Goal: Transaction & Acquisition: Book appointment/travel/reservation

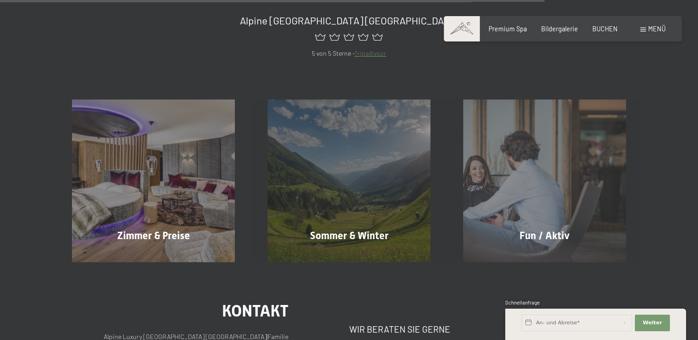
scroll to position [842, 0]
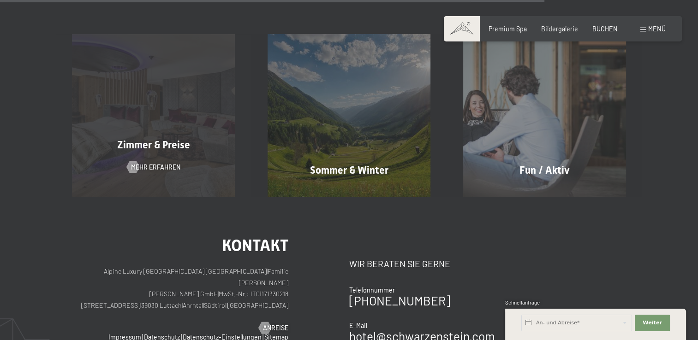
click at [186, 134] on div "Zimmer & Preise Mehr erfahren" at bounding box center [154, 115] width 196 height 163
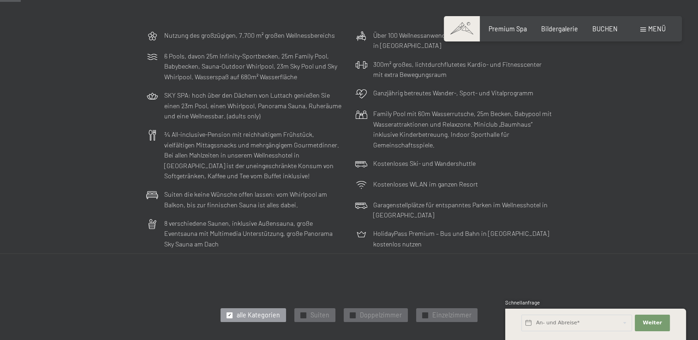
scroll to position [277, 0]
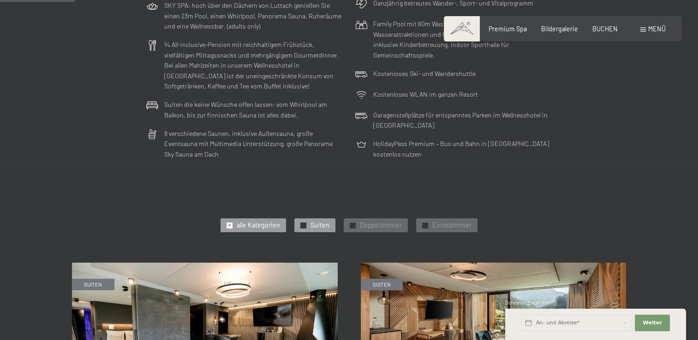
click at [308, 227] on div "✓ Suiten" at bounding box center [314, 226] width 41 height 14
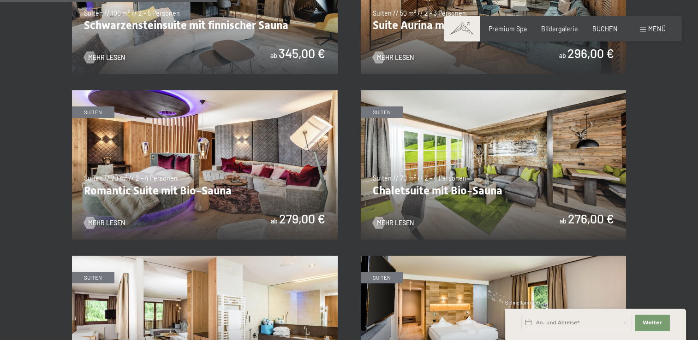
scroll to position [600, 0]
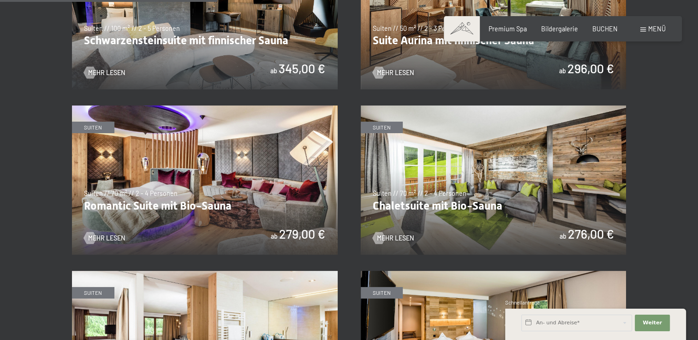
click at [428, 205] on img at bounding box center [494, 180] width 266 height 149
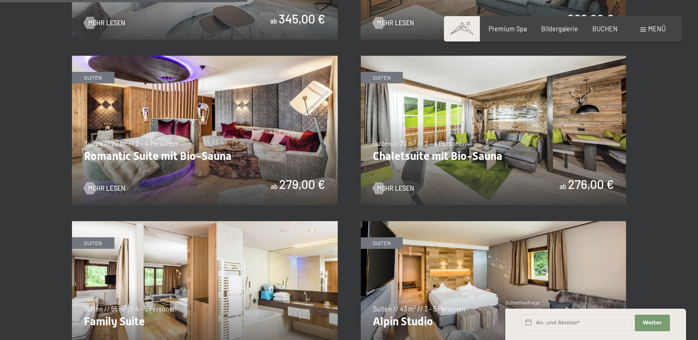
scroll to position [646, 0]
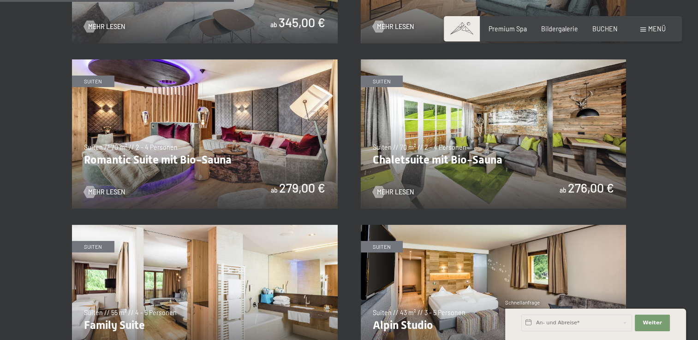
click at [200, 160] on img at bounding box center [205, 134] width 266 height 149
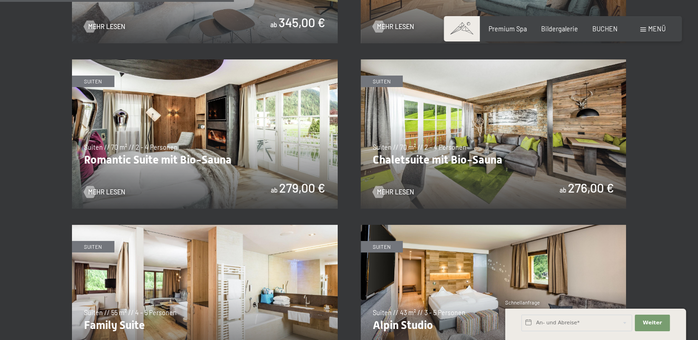
click at [247, 143] on img at bounding box center [205, 134] width 266 height 149
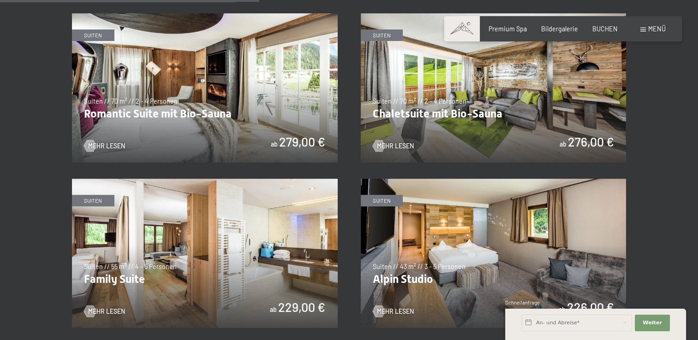
scroll to position [738, 0]
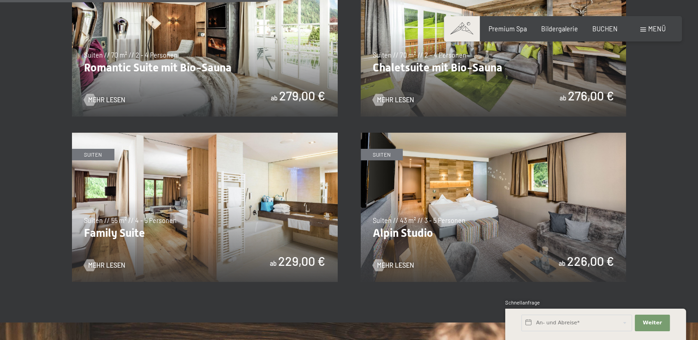
click at [437, 221] on img at bounding box center [494, 207] width 266 height 149
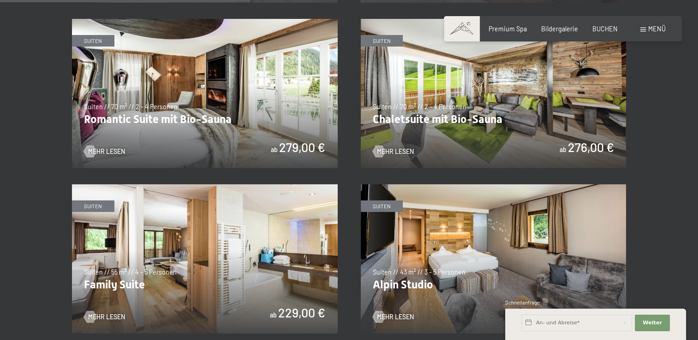
scroll to position [692, 0]
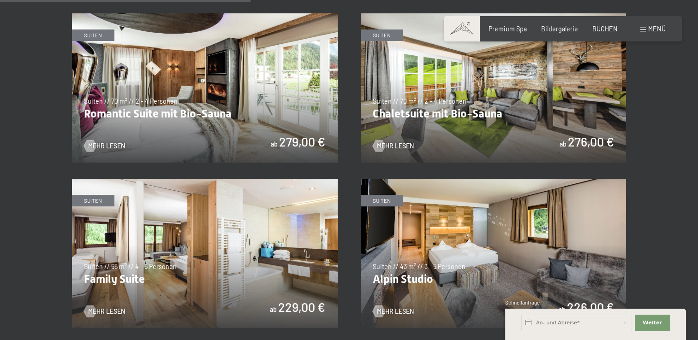
click at [456, 117] on img at bounding box center [494, 87] width 266 height 149
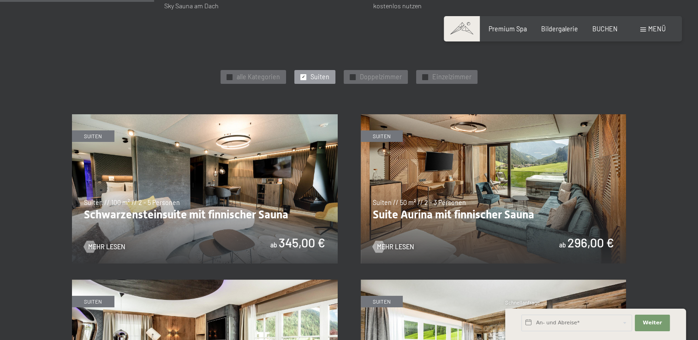
scroll to position [415, 0]
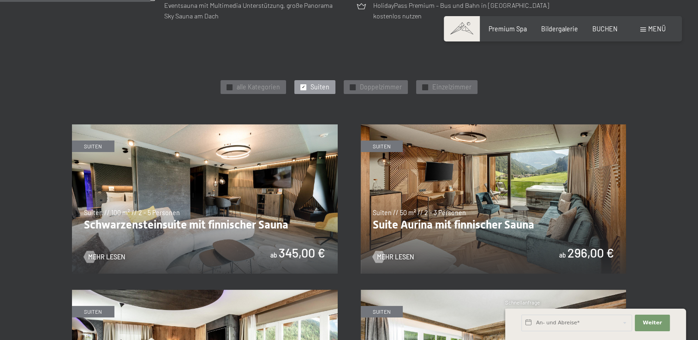
click at [450, 209] on img at bounding box center [494, 199] width 266 height 149
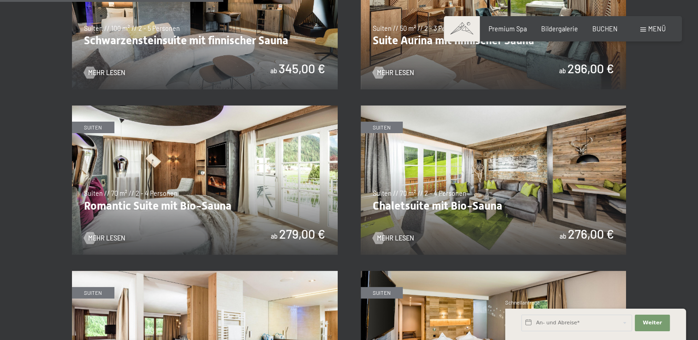
scroll to position [646, 0]
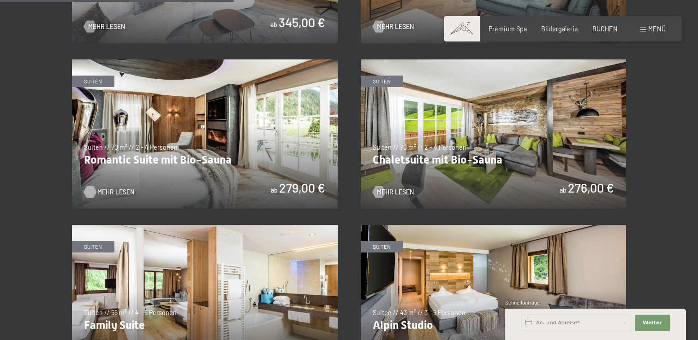
click at [113, 191] on span "Mehr Lesen" at bounding box center [115, 192] width 37 height 9
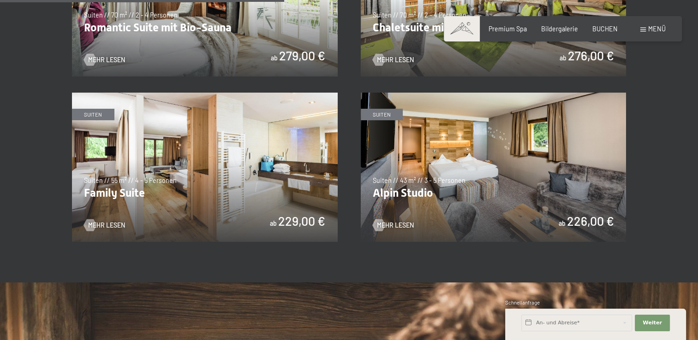
scroll to position [784, 0]
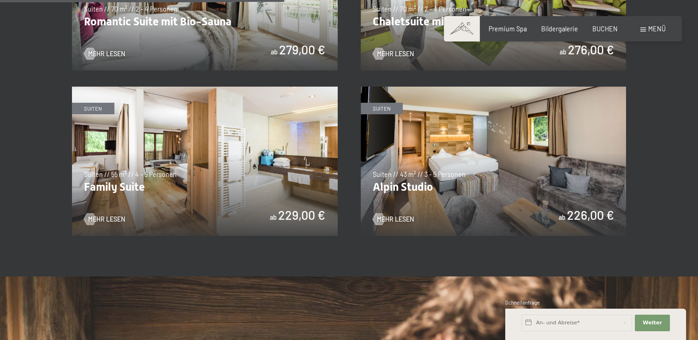
click at [407, 173] on img at bounding box center [494, 161] width 266 height 149
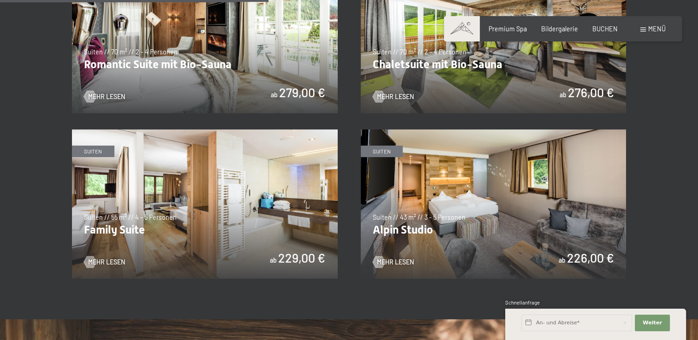
scroll to position [646, 0]
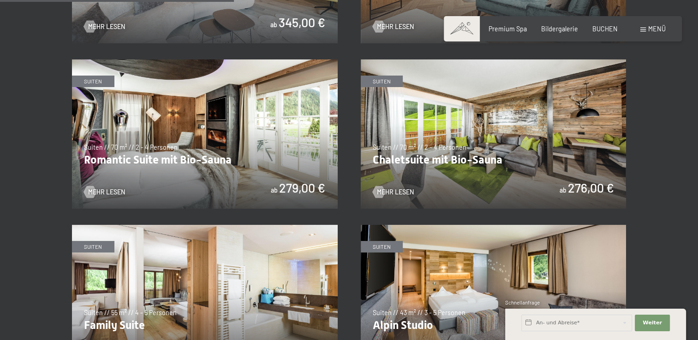
click at [180, 142] on img at bounding box center [205, 134] width 266 height 149
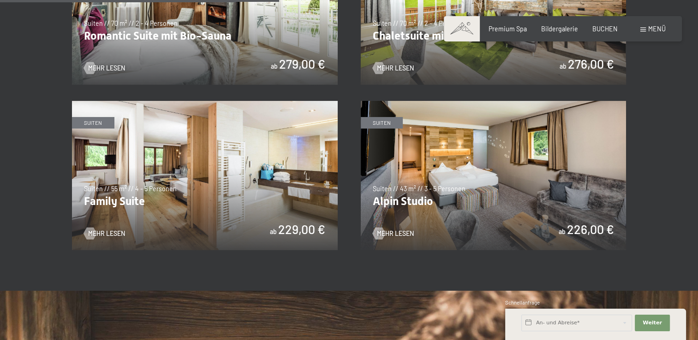
scroll to position [784, 0]
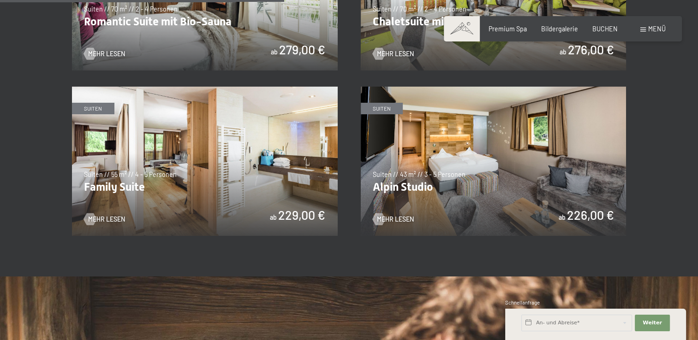
click at [420, 157] on img at bounding box center [494, 161] width 266 height 149
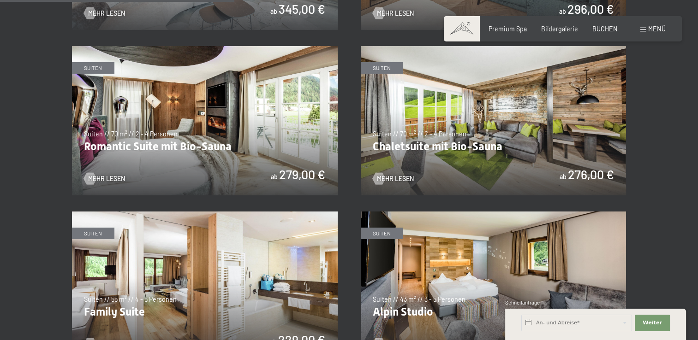
scroll to position [646, 0]
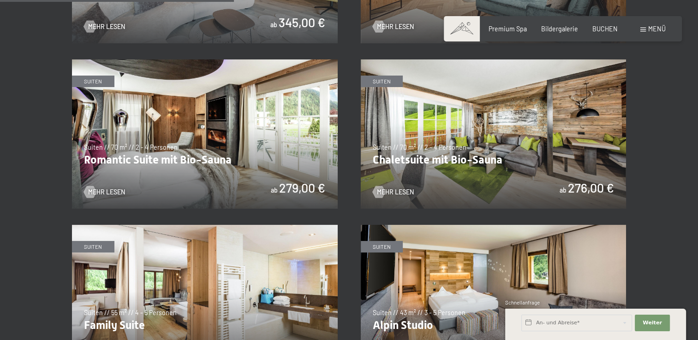
click at [401, 169] on img at bounding box center [494, 134] width 266 height 149
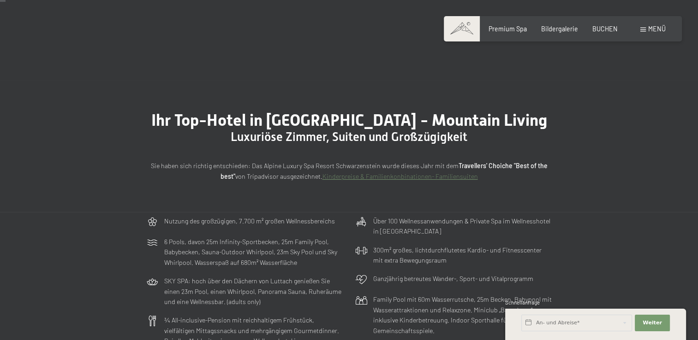
scroll to position [0, 0]
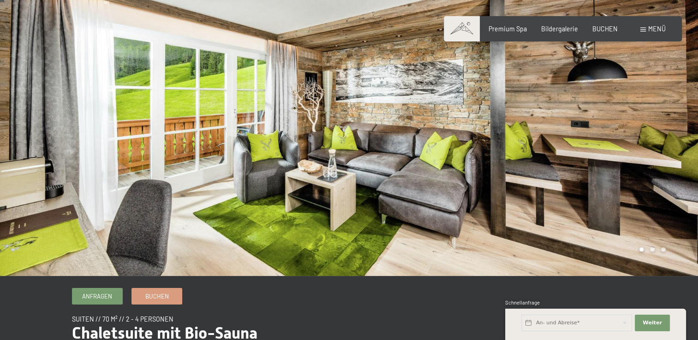
scroll to position [46, 0]
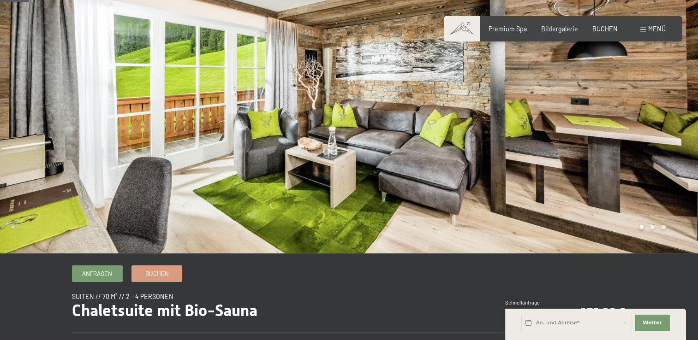
drag, startPoint x: 622, startPoint y: 154, endPoint x: 658, endPoint y: 152, distance: 36.5
click at [655, 153] on div at bounding box center [523, 104] width 349 height 300
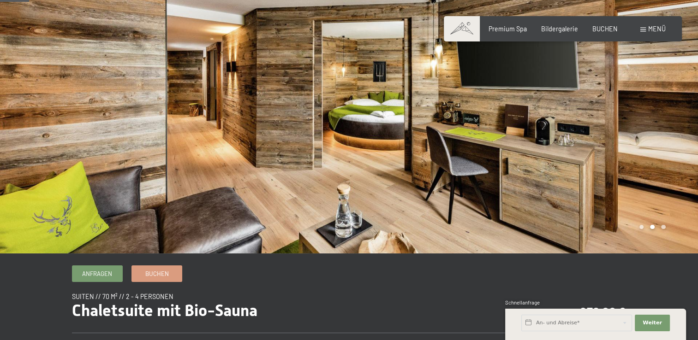
click at [681, 145] on div at bounding box center [523, 104] width 349 height 300
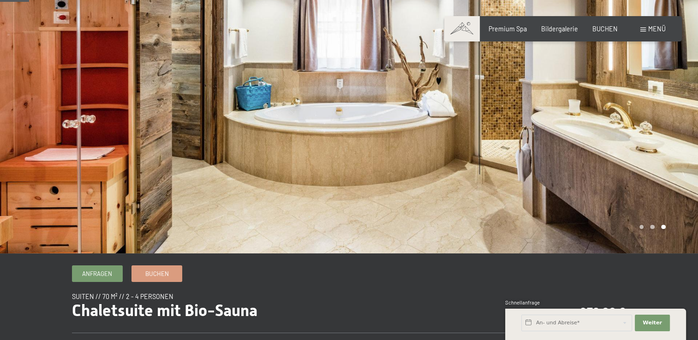
click at [681, 145] on div at bounding box center [523, 104] width 349 height 300
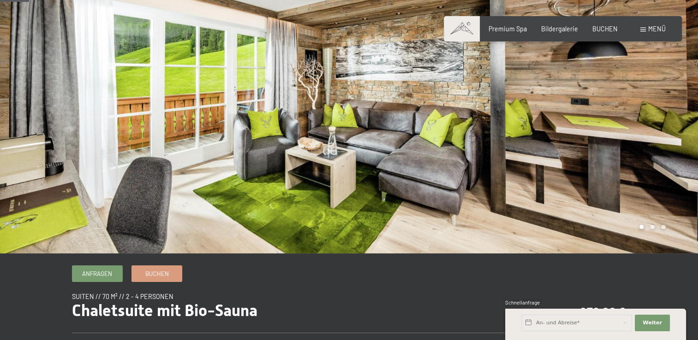
click at [681, 145] on div at bounding box center [523, 104] width 349 height 300
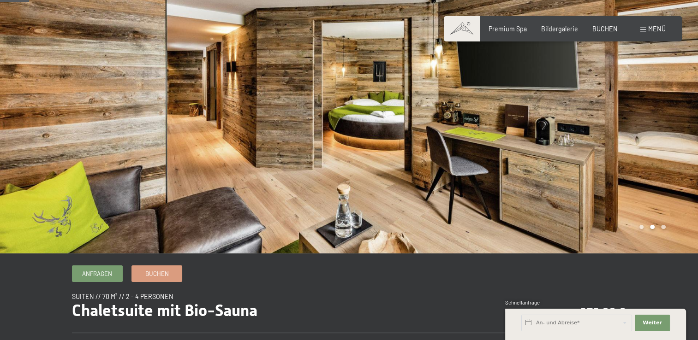
click at [42, 116] on div at bounding box center [174, 104] width 349 height 300
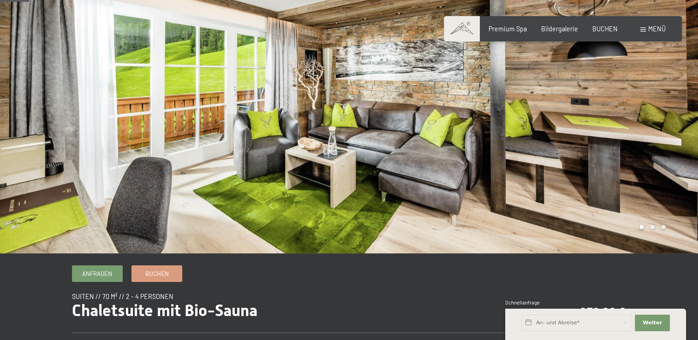
click at [42, 116] on div at bounding box center [174, 104] width 349 height 300
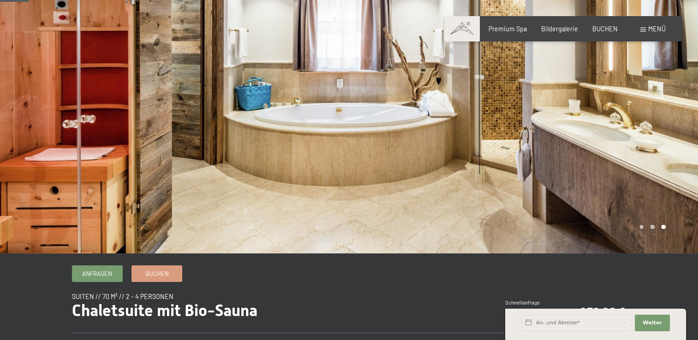
click at [42, 115] on div at bounding box center [174, 104] width 349 height 300
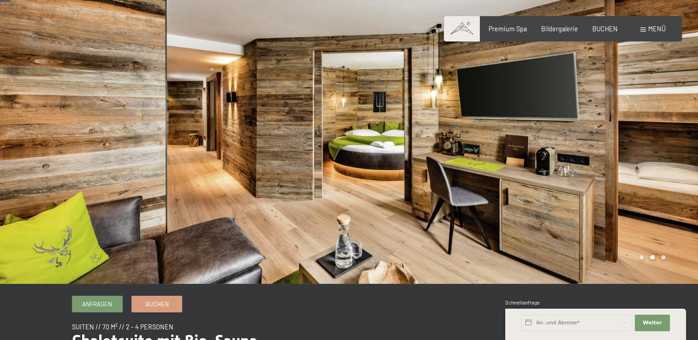
scroll to position [0, 0]
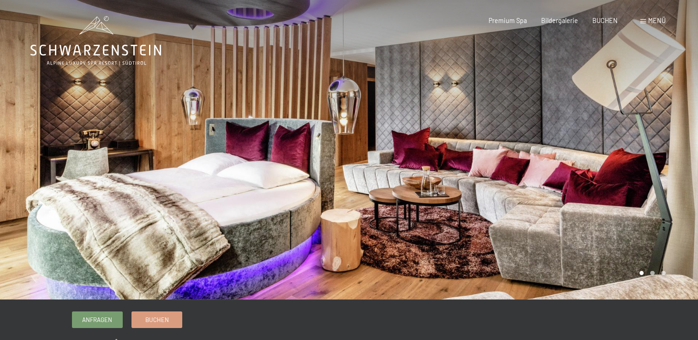
click at [661, 137] on div at bounding box center [523, 150] width 349 height 300
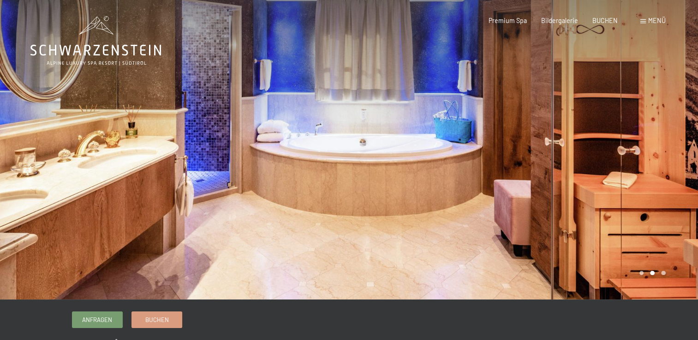
click at [661, 137] on div at bounding box center [523, 150] width 349 height 300
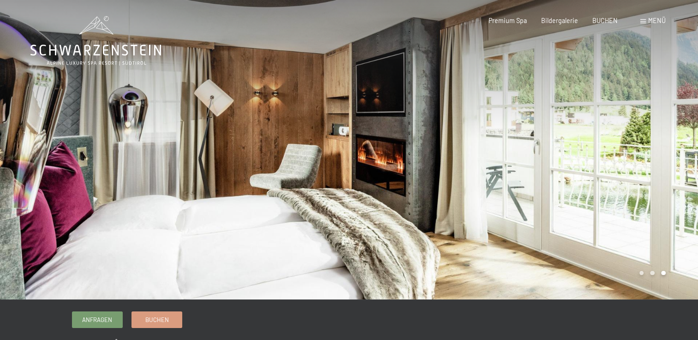
click at [661, 137] on div at bounding box center [523, 150] width 349 height 300
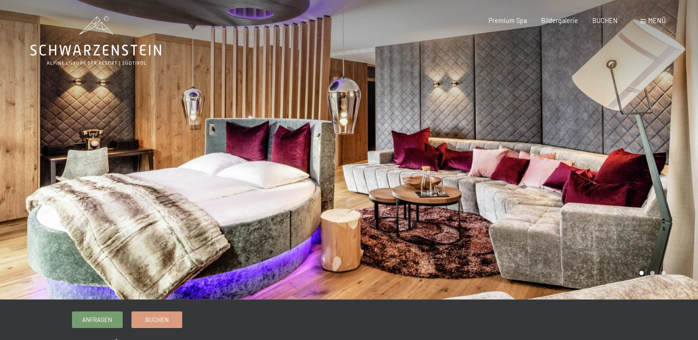
click at [661, 137] on div at bounding box center [523, 150] width 349 height 300
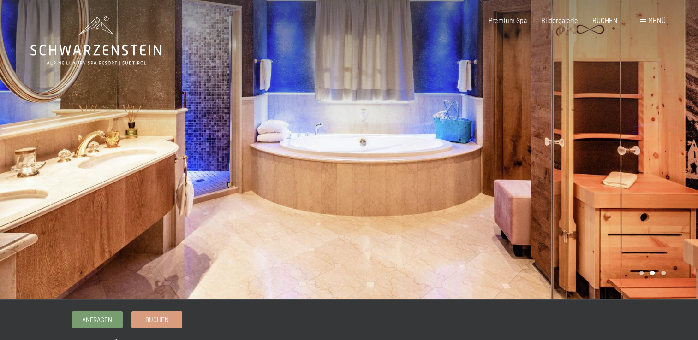
click at [652, 143] on div at bounding box center [523, 150] width 349 height 300
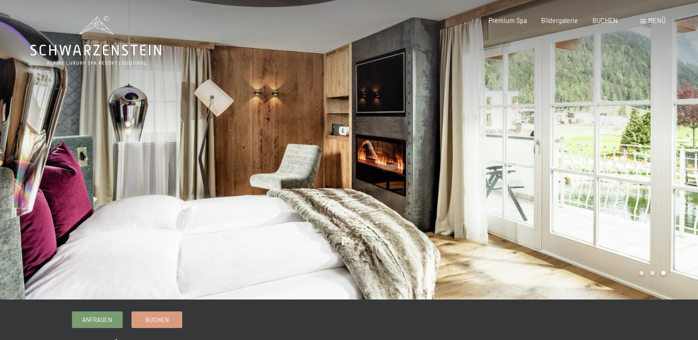
click at [541, 163] on div at bounding box center [523, 150] width 349 height 300
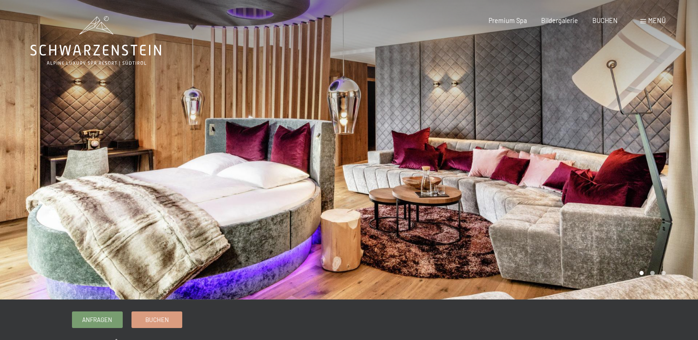
click at [197, 174] on div at bounding box center [174, 150] width 349 height 300
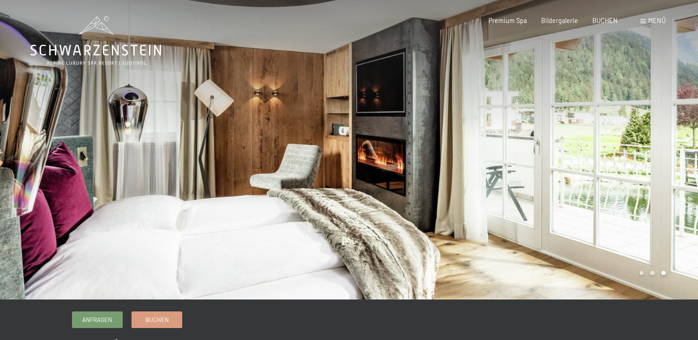
click at [120, 167] on div at bounding box center [174, 150] width 349 height 300
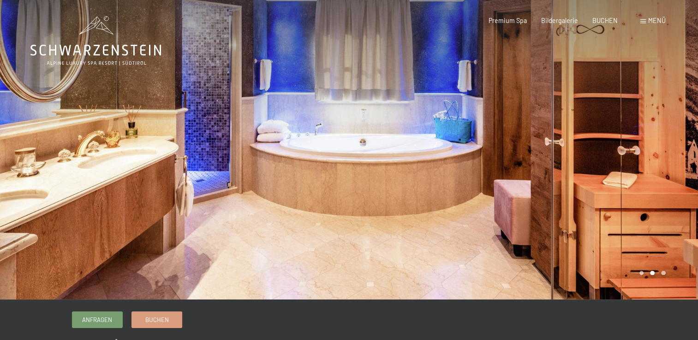
click at [120, 167] on div at bounding box center [174, 150] width 349 height 300
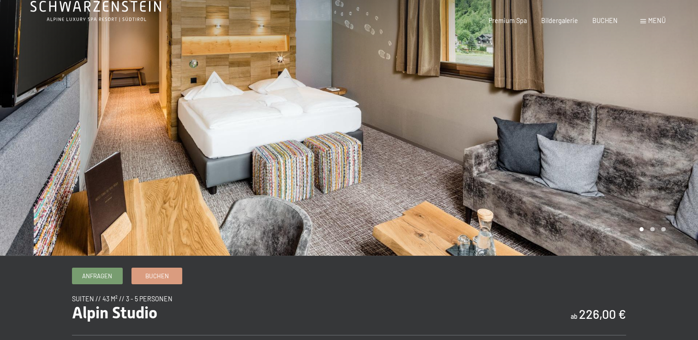
scroll to position [46, 0]
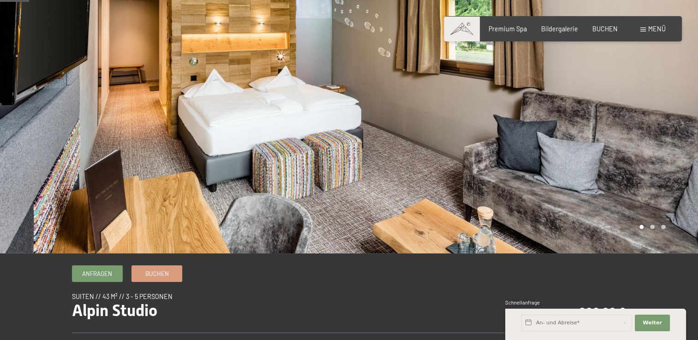
click at [607, 137] on div at bounding box center [523, 104] width 349 height 300
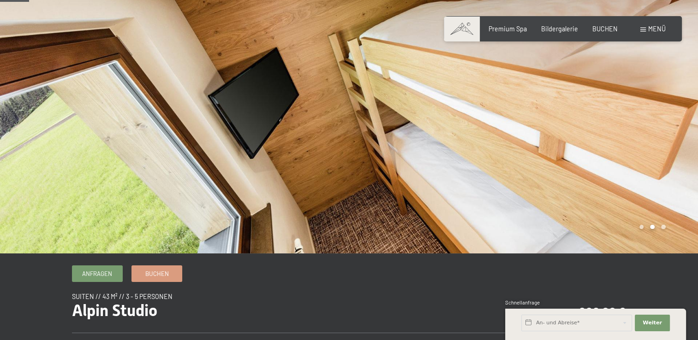
click at [607, 137] on div at bounding box center [523, 104] width 349 height 300
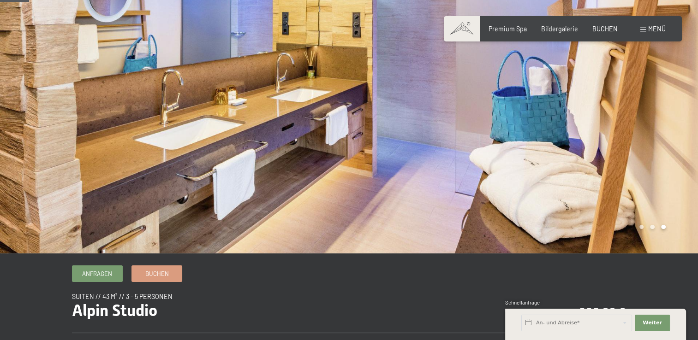
click at [607, 137] on div at bounding box center [523, 104] width 349 height 300
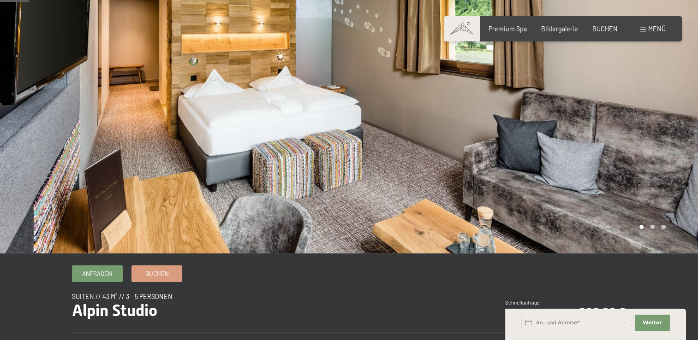
click at [607, 137] on div at bounding box center [523, 104] width 349 height 300
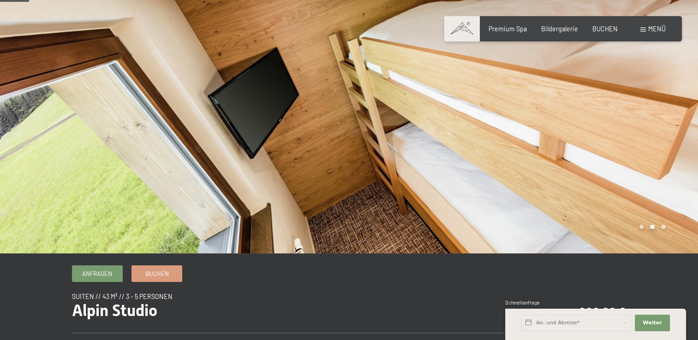
click at [607, 137] on div at bounding box center [523, 104] width 349 height 300
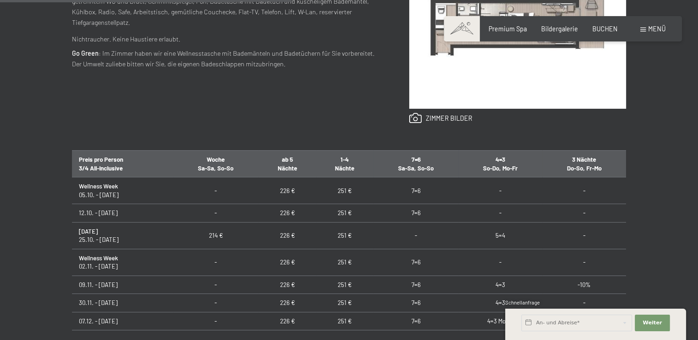
scroll to position [461, 0]
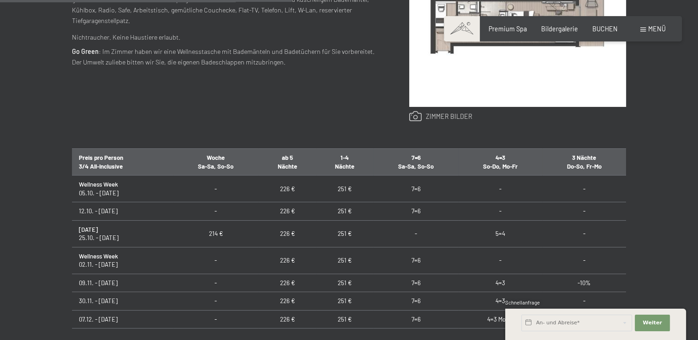
click at [448, 112] on link at bounding box center [440, 116] width 63 height 11
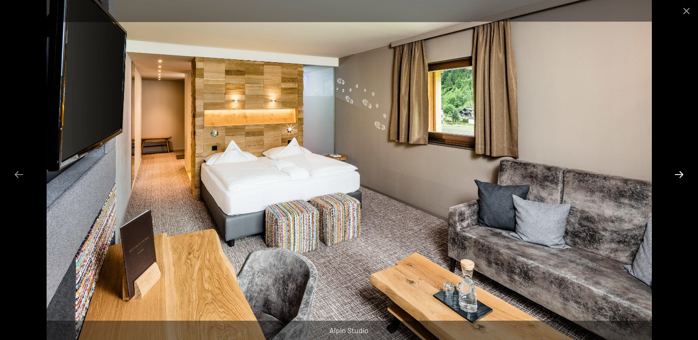
click at [678, 178] on button "Next slide" at bounding box center [678, 175] width 19 height 18
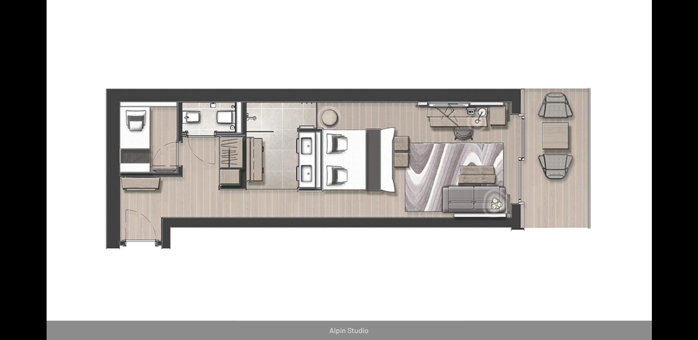
click at [678, 178] on button "Next slide" at bounding box center [683, 175] width 19 height 18
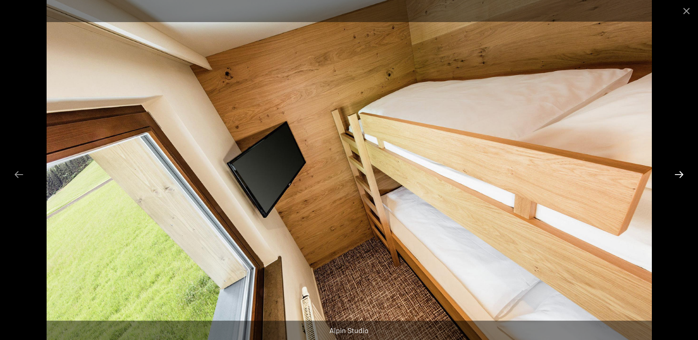
click at [678, 178] on button "Next slide" at bounding box center [678, 175] width 19 height 18
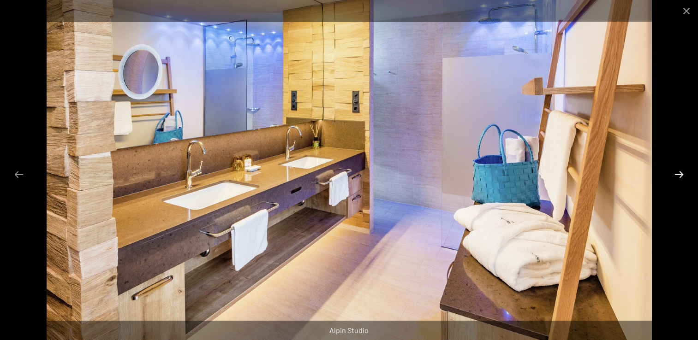
click at [678, 178] on button "Next slide" at bounding box center [678, 175] width 19 height 18
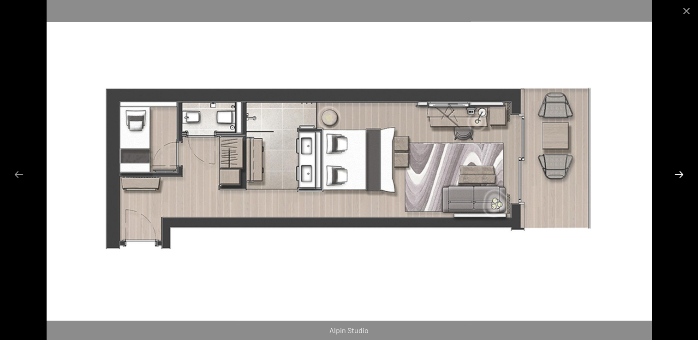
click at [678, 178] on button "Next slide" at bounding box center [678, 175] width 19 height 18
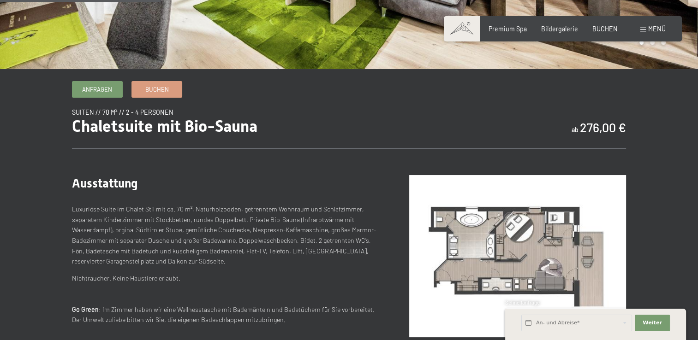
scroll to position [277, 0]
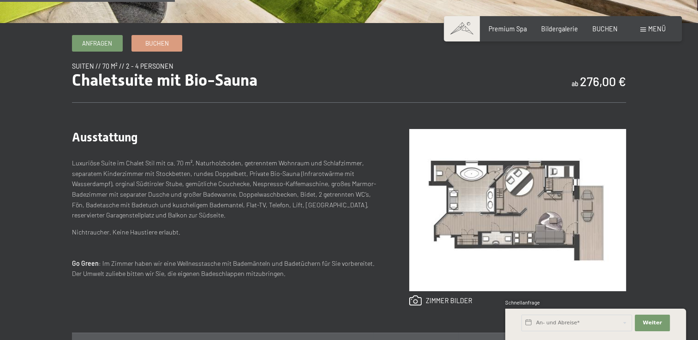
click at [506, 193] on img at bounding box center [517, 210] width 217 height 162
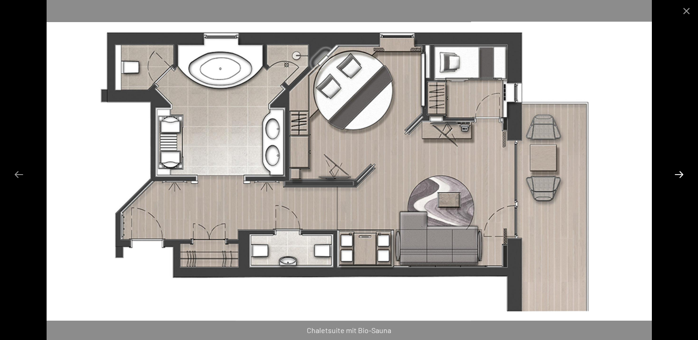
click at [678, 173] on button "Next slide" at bounding box center [678, 175] width 19 height 18
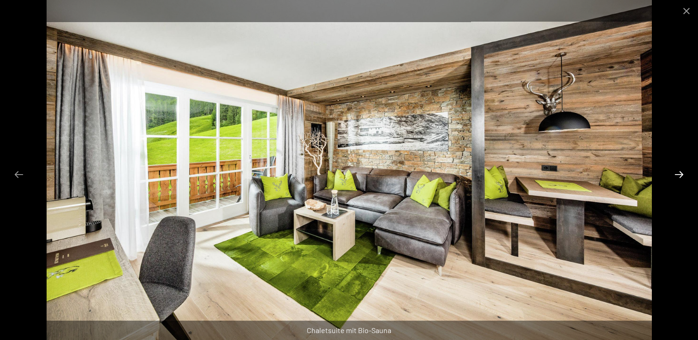
click at [678, 173] on button "Next slide" at bounding box center [678, 175] width 19 height 18
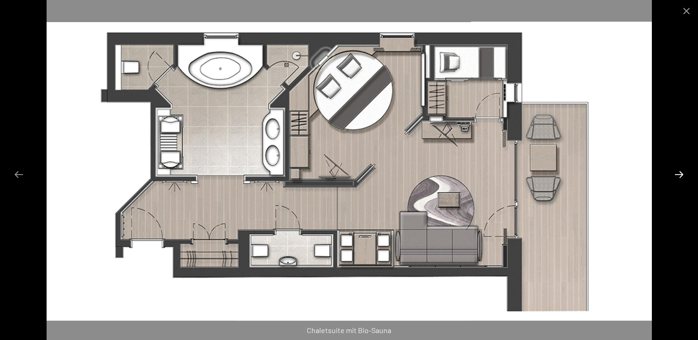
click at [678, 173] on button "Next slide" at bounding box center [678, 175] width 19 height 18
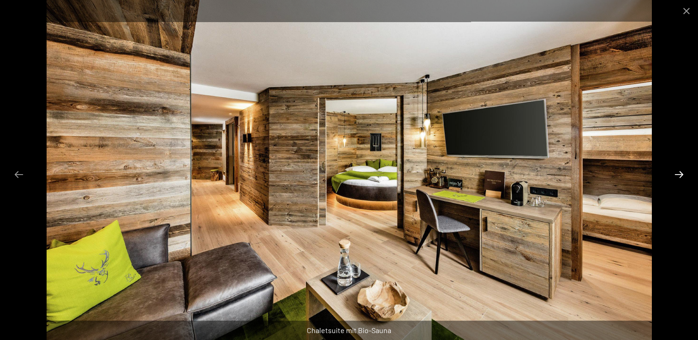
click at [678, 173] on button "Next slide" at bounding box center [678, 175] width 19 height 18
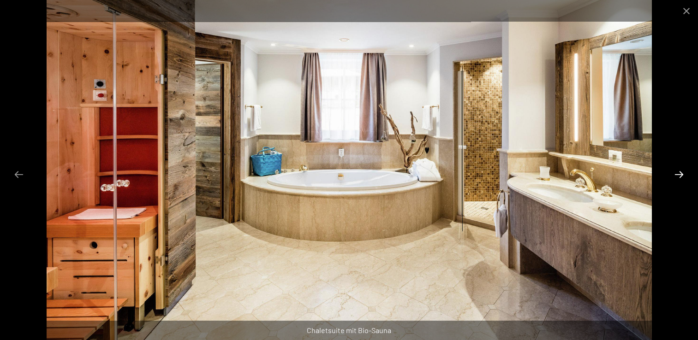
click at [678, 173] on button "Next slide" at bounding box center [678, 175] width 19 height 18
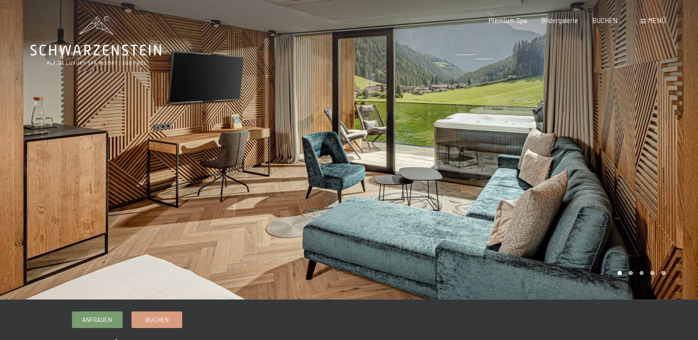
click at [574, 173] on div at bounding box center [523, 150] width 349 height 300
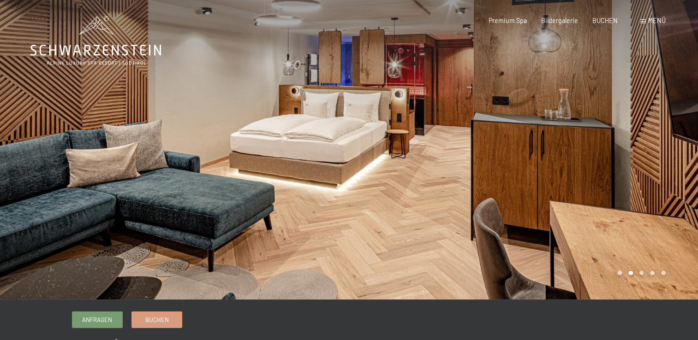
click at [623, 149] on div at bounding box center [523, 150] width 349 height 300
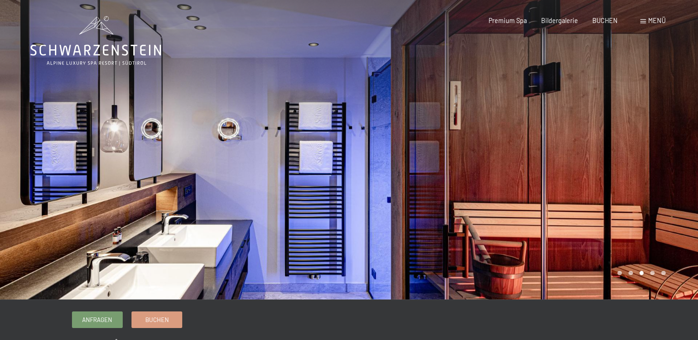
click at [623, 150] on div at bounding box center [523, 150] width 349 height 300
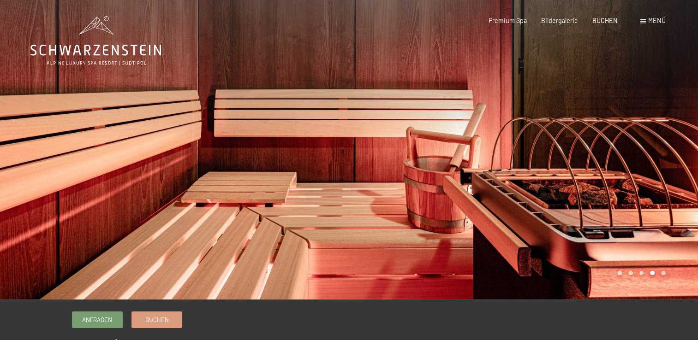
click at [623, 150] on div at bounding box center [523, 150] width 349 height 300
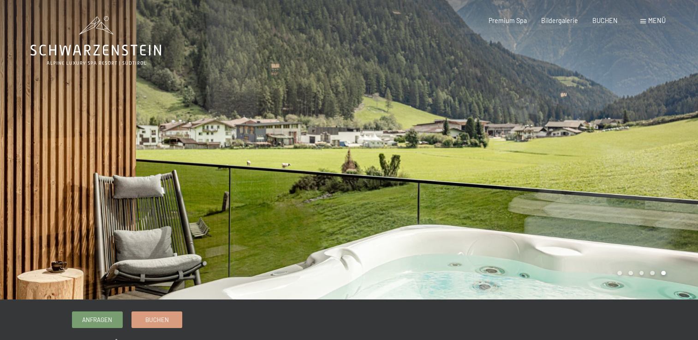
click at [623, 150] on div at bounding box center [523, 150] width 349 height 300
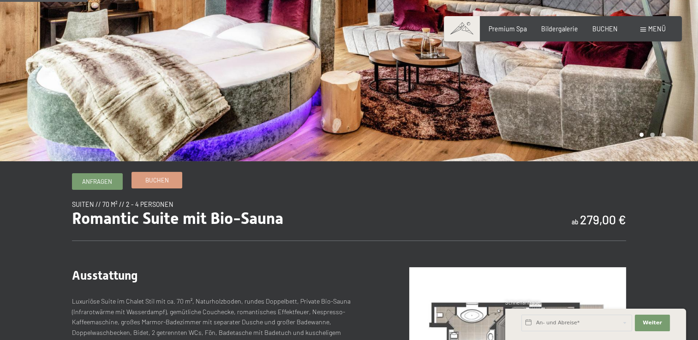
click at [152, 185] on link "Buchen" at bounding box center [157, 180] width 50 height 15
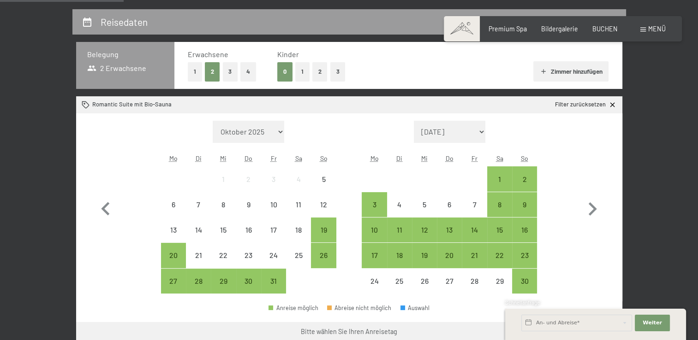
scroll to position [231, 0]
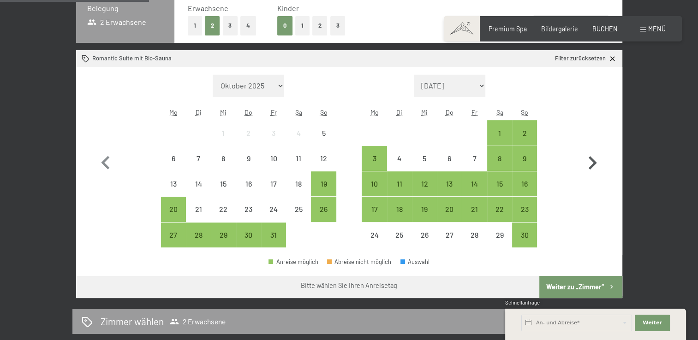
click at [594, 164] on icon "button" at bounding box center [593, 162] width 8 height 13
select select "[DATE]"
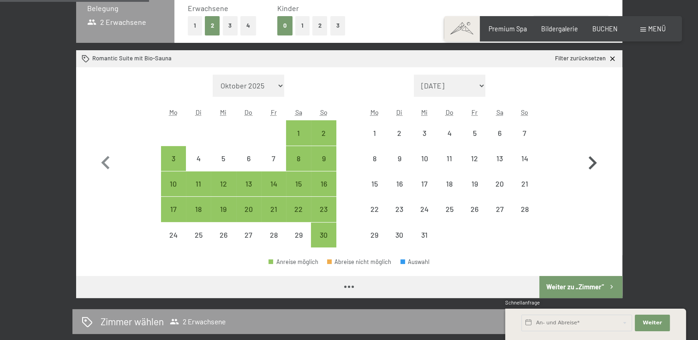
click at [594, 164] on icon "button" at bounding box center [593, 162] width 8 height 13
select select "[DATE]"
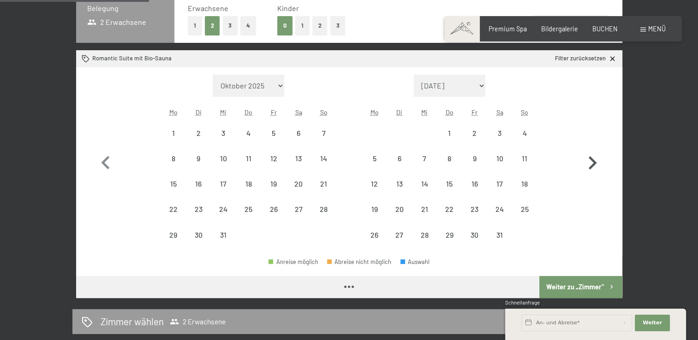
click at [594, 164] on icon "button" at bounding box center [593, 162] width 8 height 13
select select "[DATE]"
click at [594, 164] on icon "button" at bounding box center [593, 162] width 8 height 13
select select "[DATE]"
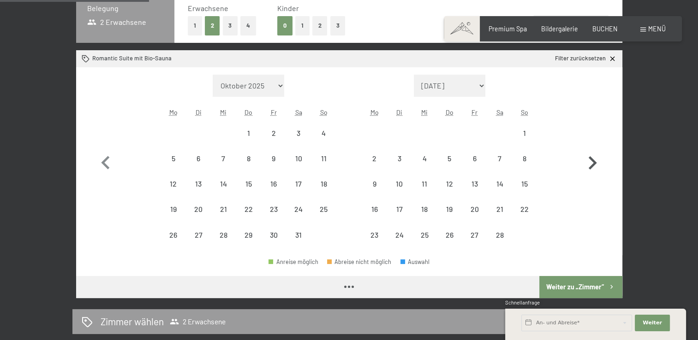
select select "[DATE]"
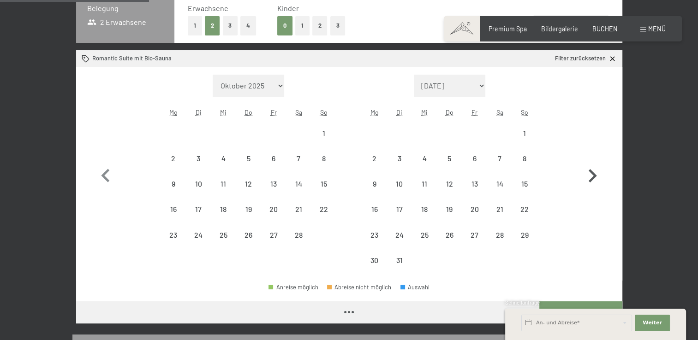
select select "[DATE]"
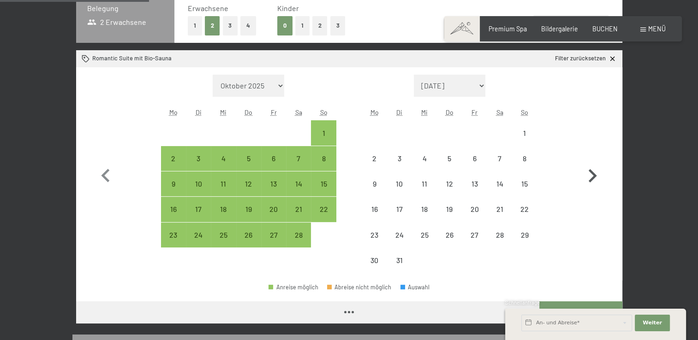
select select "[DATE]"
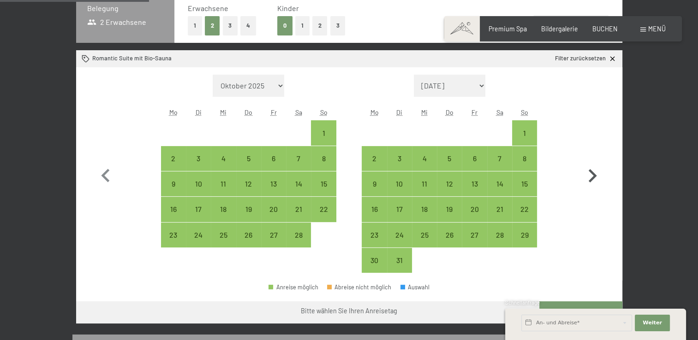
click at [594, 164] on icon "button" at bounding box center [592, 176] width 27 height 27
select select "[DATE]"
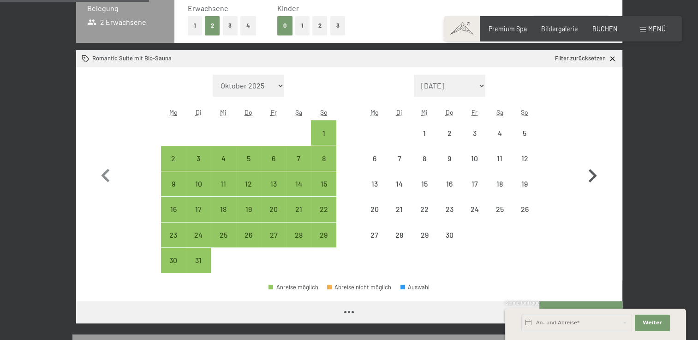
select select "[DATE]"
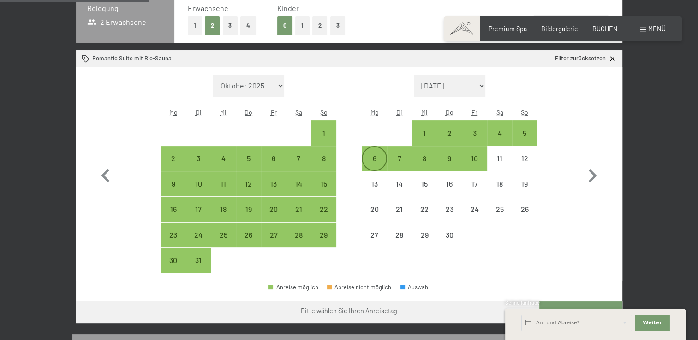
click at [372, 158] on div "6" at bounding box center [374, 166] width 23 height 23
select select "2026-03-01"
select select "2026-04-01"
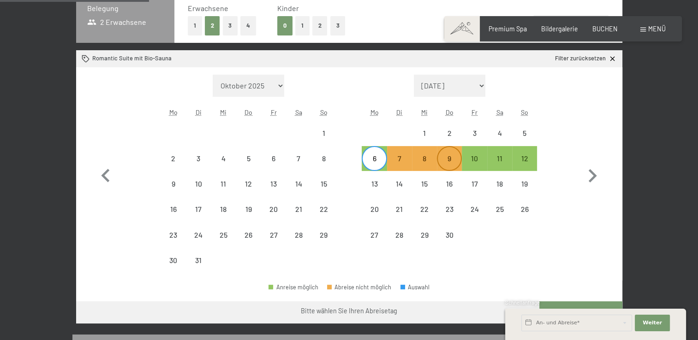
click at [450, 161] on div "9" at bounding box center [449, 166] width 23 height 23
select select "2026-03-01"
select select "2026-04-01"
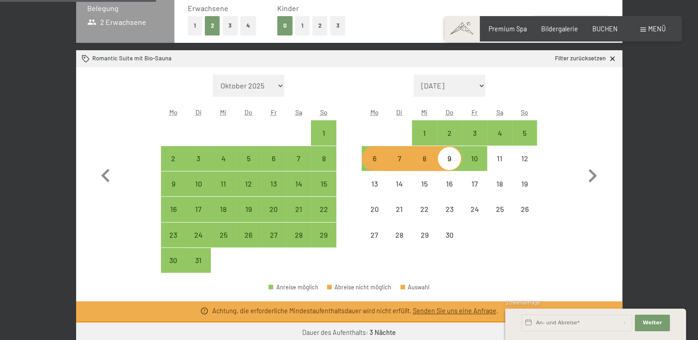
click at [399, 162] on div "7" at bounding box center [399, 166] width 23 height 23
select select "2026-03-01"
select select "[DATE]"
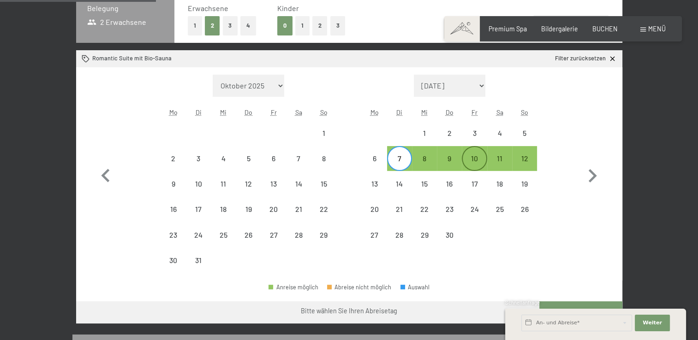
click at [483, 160] on div "10" at bounding box center [474, 166] width 23 height 23
select select "[DATE]"
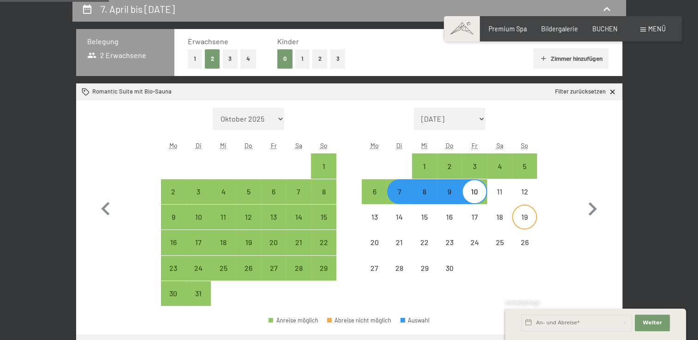
scroll to position [185, 0]
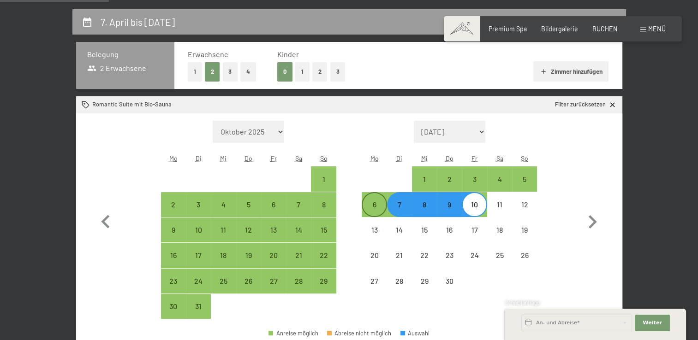
click at [372, 208] on div "6" at bounding box center [374, 212] width 23 height 23
select select "[DATE]"
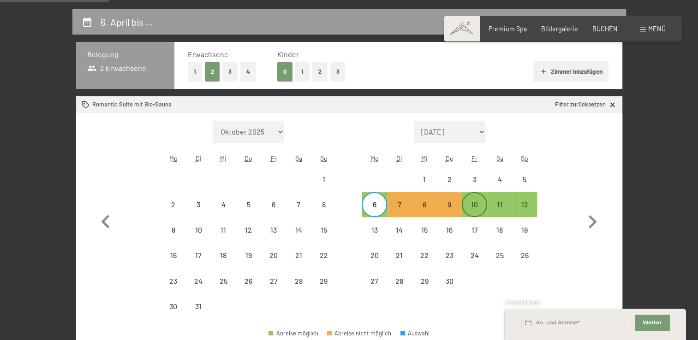
click at [474, 205] on div "10" at bounding box center [474, 212] width 23 height 23
select select "[DATE]"
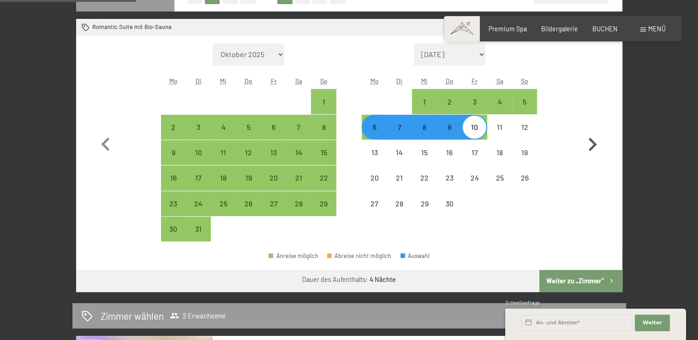
scroll to position [277, 0]
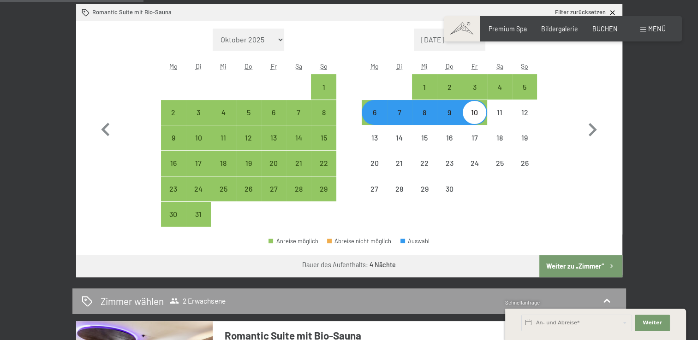
click at [564, 264] on button "Weiter zu „Zimmer“" at bounding box center [580, 267] width 83 height 22
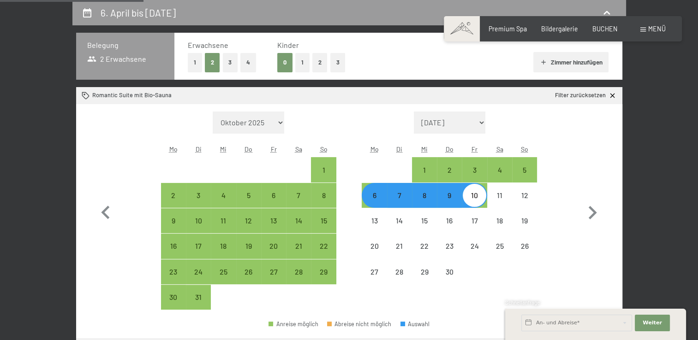
select select "[DATE]"
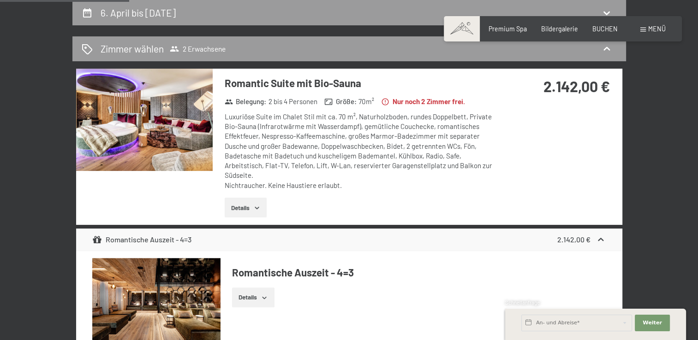
scroll to position [148, 0]
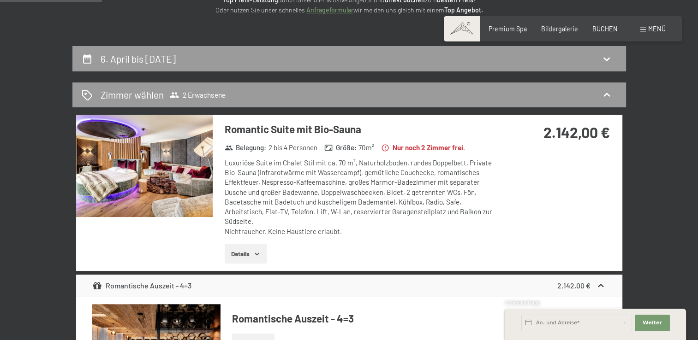
click at [272, 183] on div "Luxuriöse Suite im Chalet Stil mit ca. 70 m², Naturholzboden, rundes Doppelbett…" at bounding box center [362, 197] width 274 height 78
click at [249, 251] on button "Details" at bounding box center [246, 254] width 42 height 20
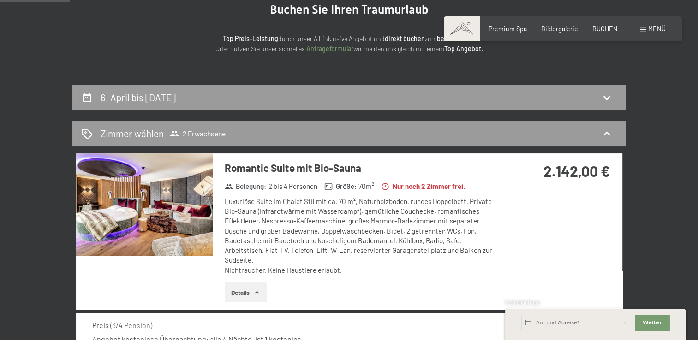
scroll to position [101, 0]
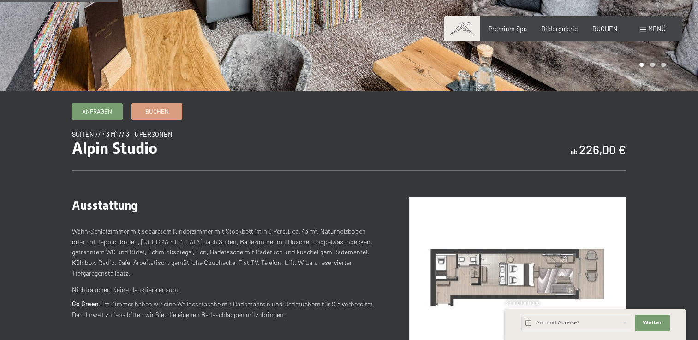
scroll to position [231, 0]
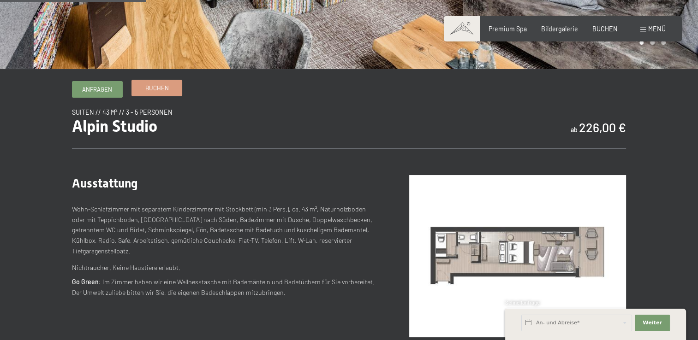
click at [160, 95] on link "Buchen" at bounding box center [157, 87] width 50 height 15
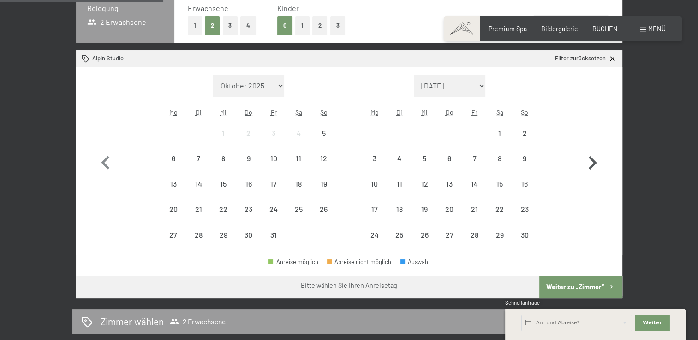
click at [595, 165] on icon "button" at bounding box center [592, 163] width 27 height 27
select select "[DATE]"
click at [595, 165] on icon "button" at bounding box center [592, 163] width 27 height 27
select select "[DATE]"
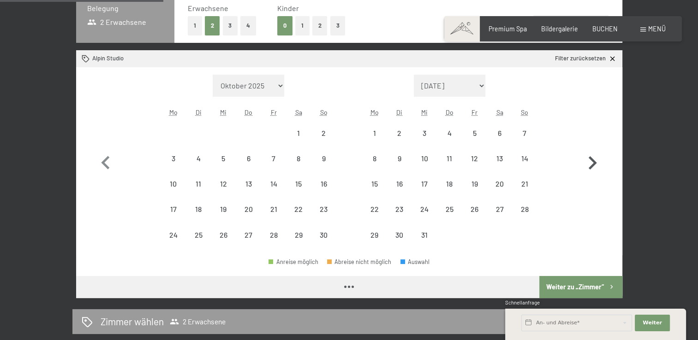
select select "[DATE]"
click at [595, 165] on icon "button" at bounding box center [592, 163] width 27 height 27
select select "[DATE]"
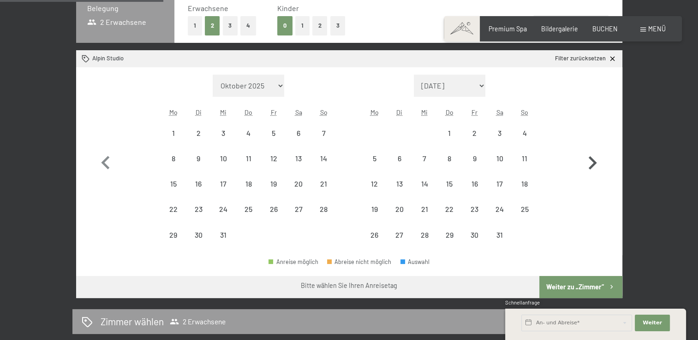
select select "[DATE]"
click at [595, 165] on icon "button" at bounding box center [592, 163] width 27 height 27
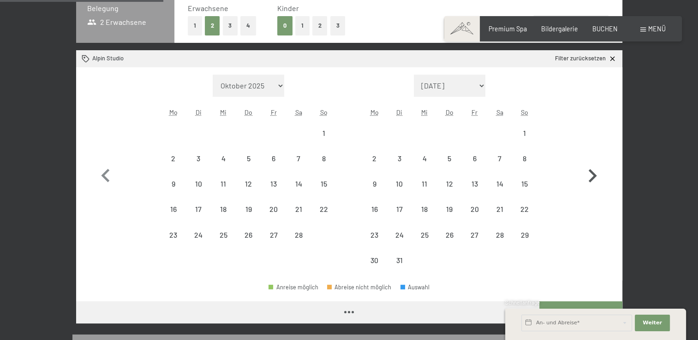
click at [595, 165] on icon "button" at bounding box center [592, 176] width 27 height 27
select select "[DATE]"
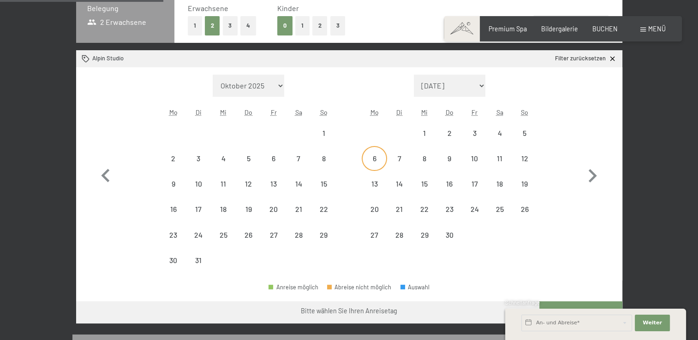
click at [370, 155] on div "6" at bounding box center [374, 166] width 23 height 23
select select "2026-03-01"
select select "2026-04-01"
click at [474, 158] on div "10" at bounding box center [474, 166] width 23 height 23
select select "2026-03-01"
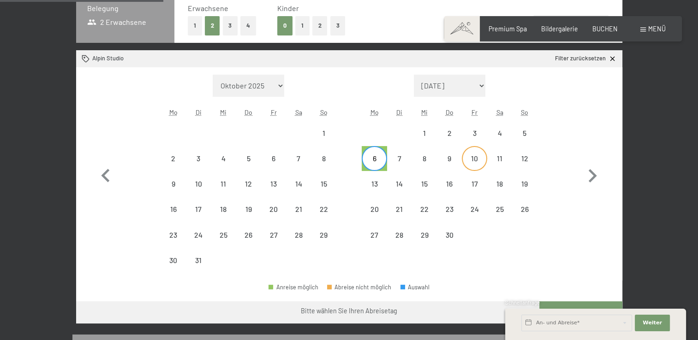
select select "2026-04-01"
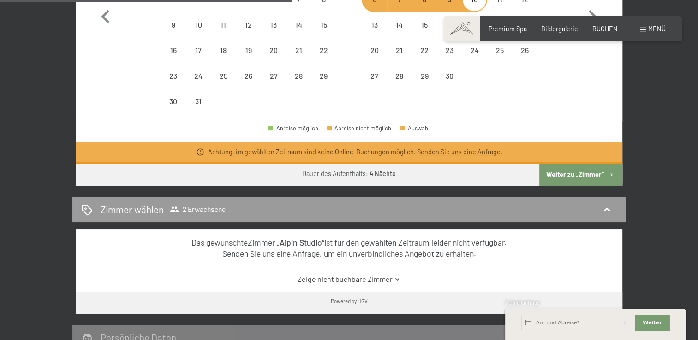
scroll to position [415, 0]
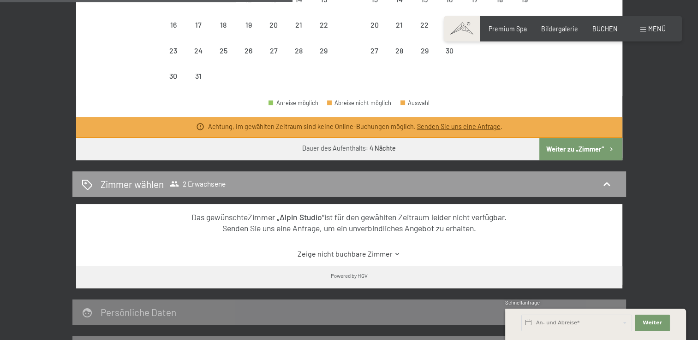
click at [568, 146] on button "Weiter zu „Zimmer“" at bounding box center [580, 149] width 83 height 22
select select "[DATE]"
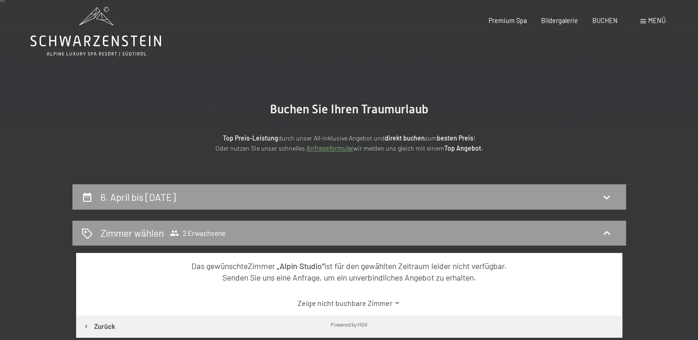
scroll to position [0, 0]
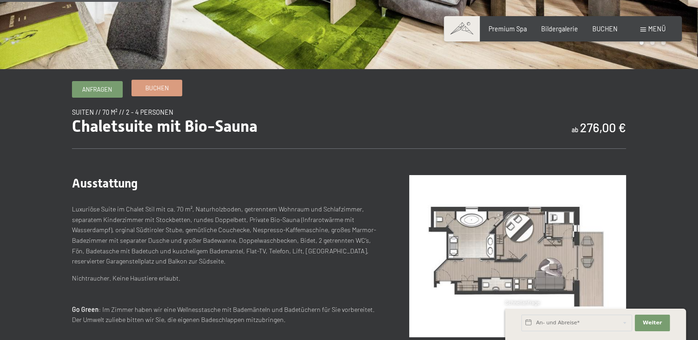
click at [143, 87] on link "Buchen" at bounding box center [157, 87] width 50 height 15
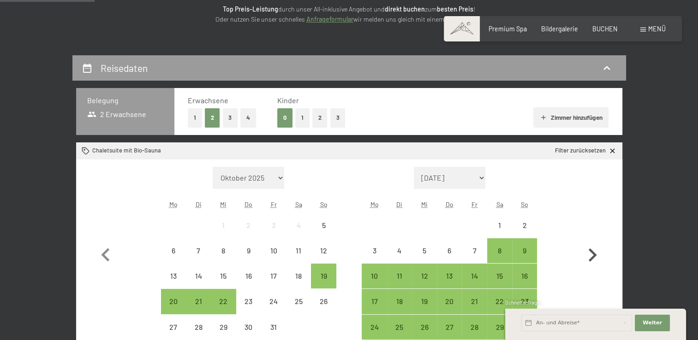
click at [596, 254] on icon "button" at bounding box center [592, 255] width 27 height 27
select select "[DATE]"
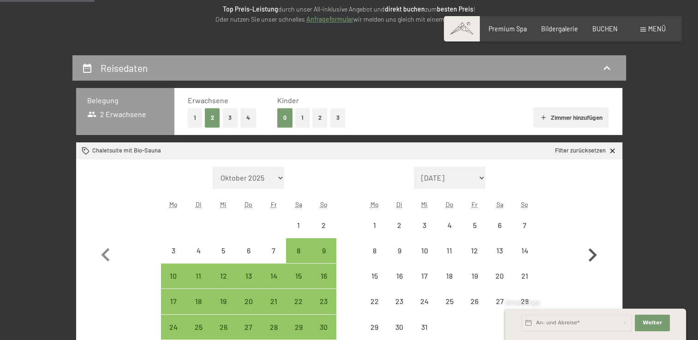
click at [596, 254] on icon "button" at bounding box center [592, 255] width 27 height 27
select select "[DATE]"
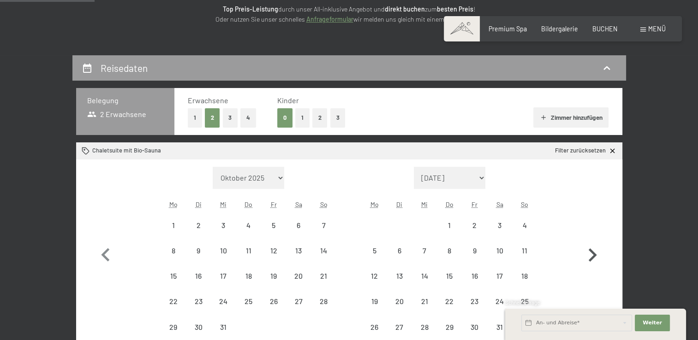
click at [596, 254] on icon "button" at bounding box center [592, 255] width 27 height 27
select select "[DATE]"
click at [596, 254] on icon "button" at bounding box center [592, 255] width 27 height 27
click at [596, 254] on button "button" at bounding box center [592, 253] width 27 height 173
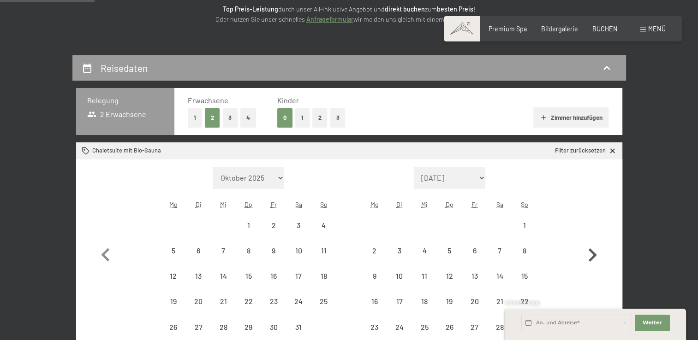
select select "[DATE]"
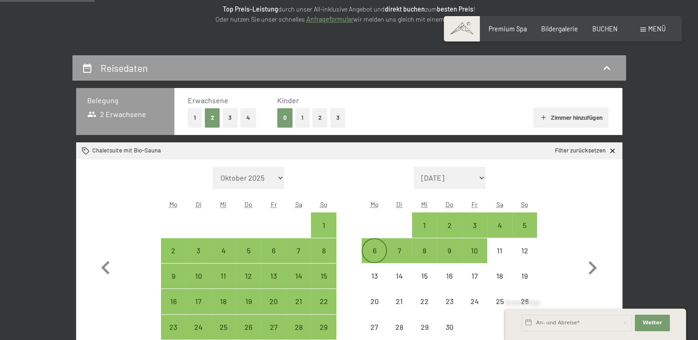
click at [372, 256] on div "6" at bounding box center [374, 258] width 23 height 23
select select "[DATE]"
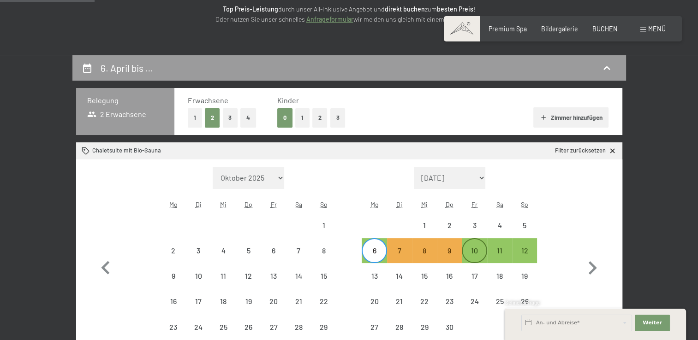
drag, startPoint x: 473, startPoint y: 246, endPoint x: 483, endPoint y: 247, distance: 10.2
click at [473, 247] on div "10" at bounding box center [474, 258] width 23 height 23
select select "[DATE]"
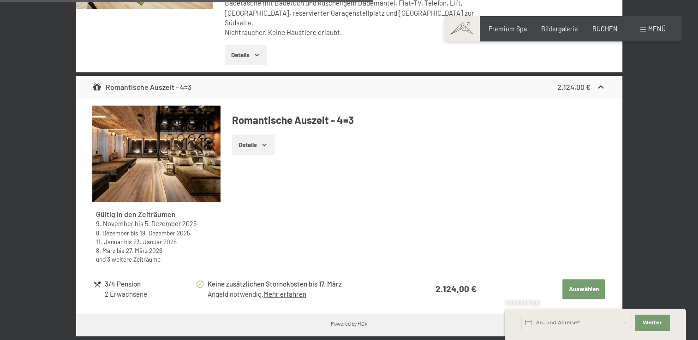
scroll to position [738, 0]
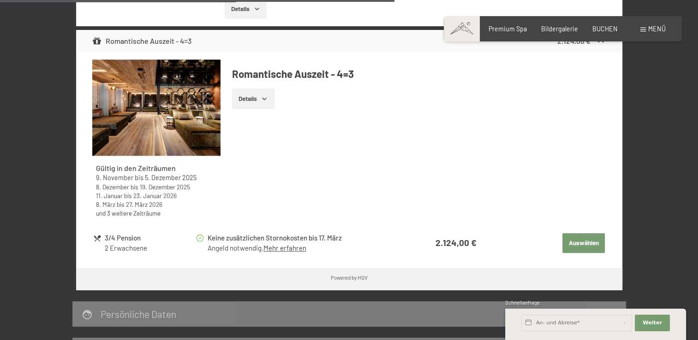
click at [580, 233] on button "Auswählen" at bounding box center [583, 243] width 42 height 20
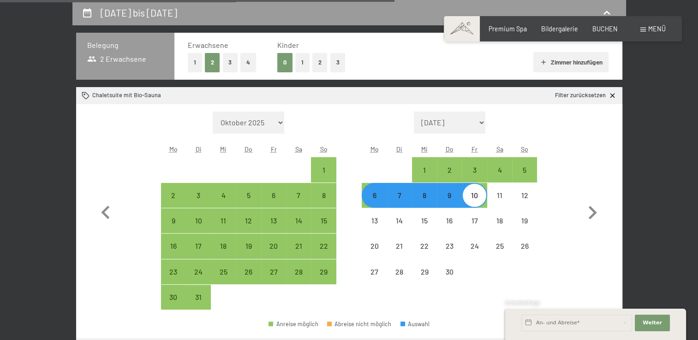
select select "[DATE]"
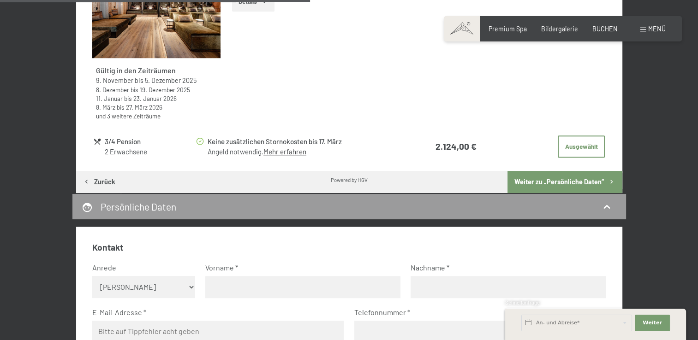
scroll to position [840, 0]
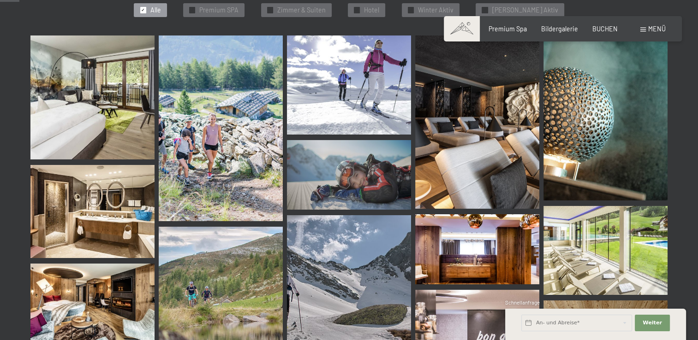
scroll to position [277, 0]
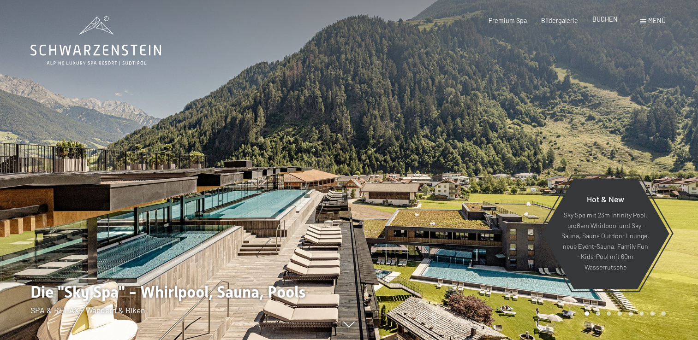
click at [611, 19] on span "BUCHEN" at bounding box center [604, 19] width 25 height 8
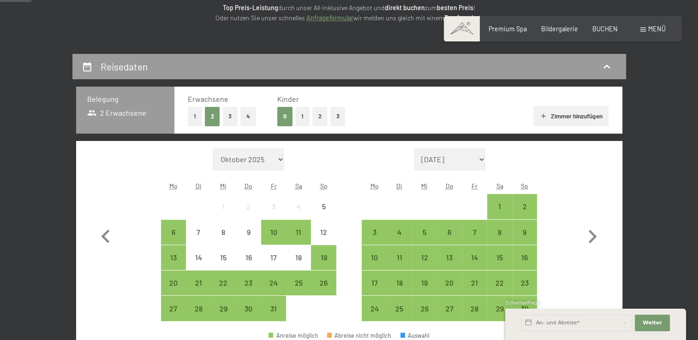
scroll to position [138, 0]
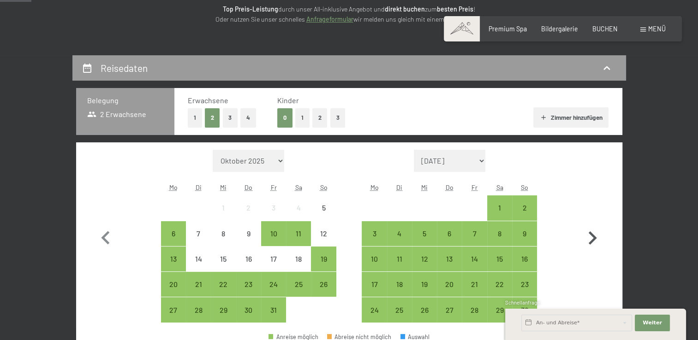
click at [593, 239] on icon "button" at bounding box center [593, 238] width 8 height 13
select select "[DATE]"
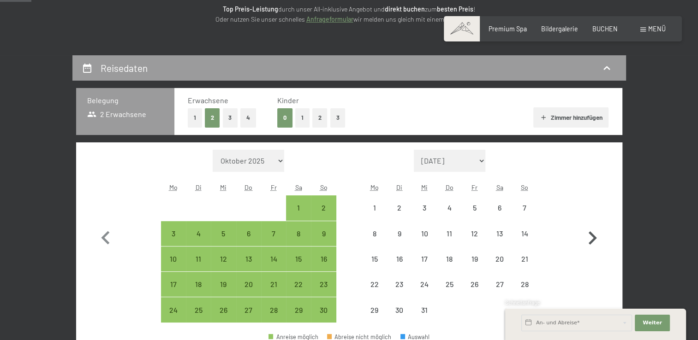
click at [591, 238] on icon "button" at bounding box center [592, 238] width 27 height 27
select select "[DATE]"
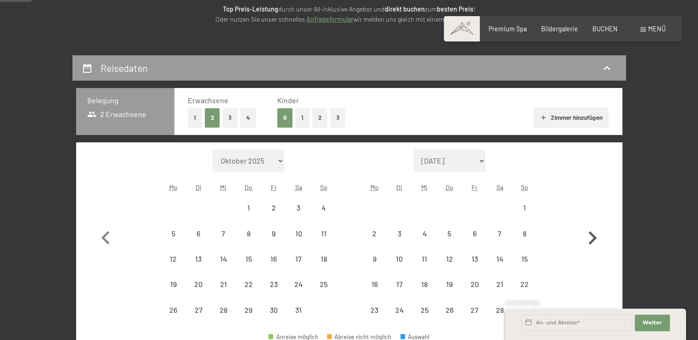
click at [591, 238] on icon "button" at bounding box center [592, 238] width 27 height 27
select select "[DATE]"
click at [591, 238] on icon "button" at bounding box center [592, 251] width 27 height 27
select select "[DATE]"
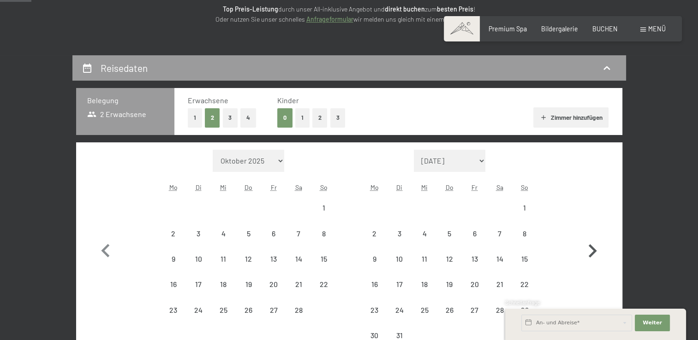
select select "[DATE]"
click at [368, 235] on div "6" at bounding box center [374, 241] width 23 height 23
select select "[DATE]"
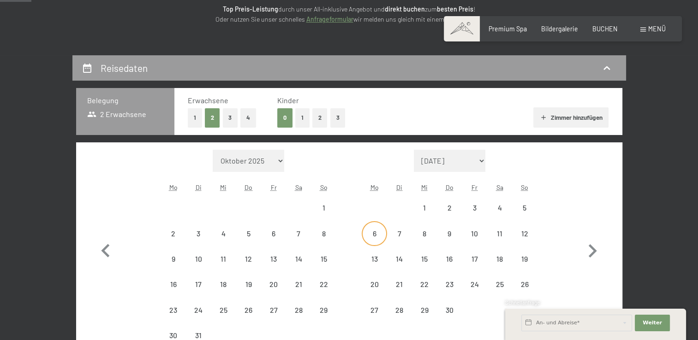
select select "[DATE]"
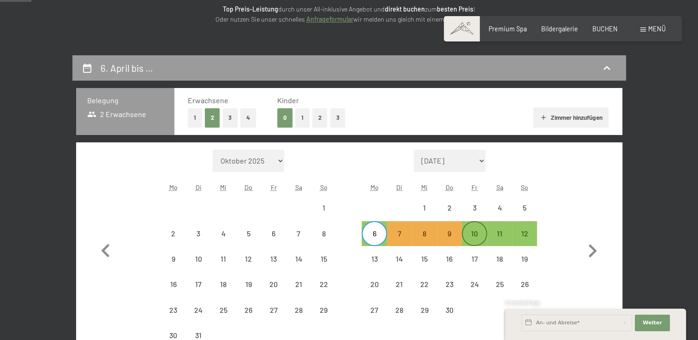
click at [474, 233] on div "10" at bounding box center [474, 241] width 23 height 23
select select "[DATE]"
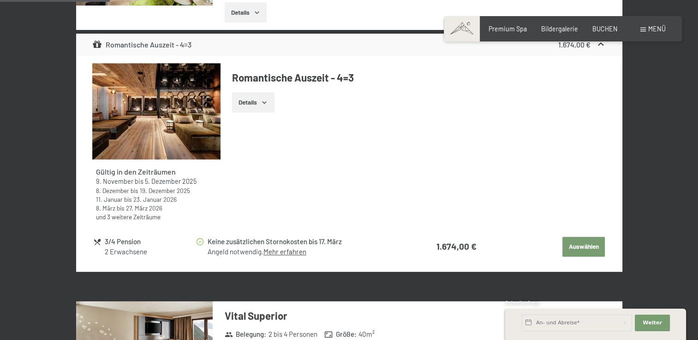
scroll to position [738, 0]
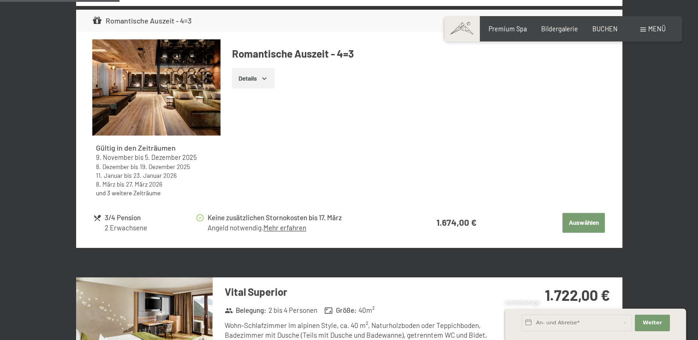
click at [589, 219] on button "Auswählen" at bounding box center [583, 223] width 42 height 20
select select "[DATE]"
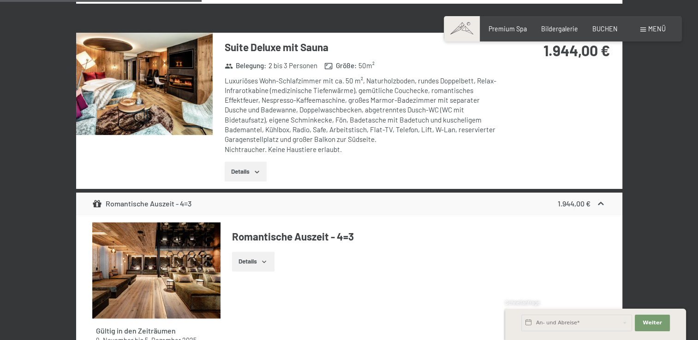
scroll to position [1393, 0]
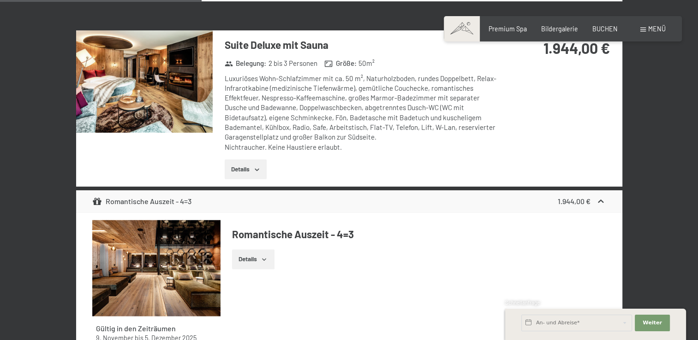
click at [248, 167] on button "Details" at bounding box center [246, 170] width 42 height 20
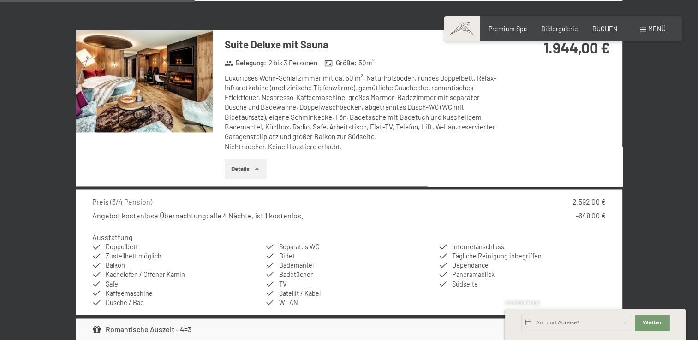
scroll to position [1347, 0]
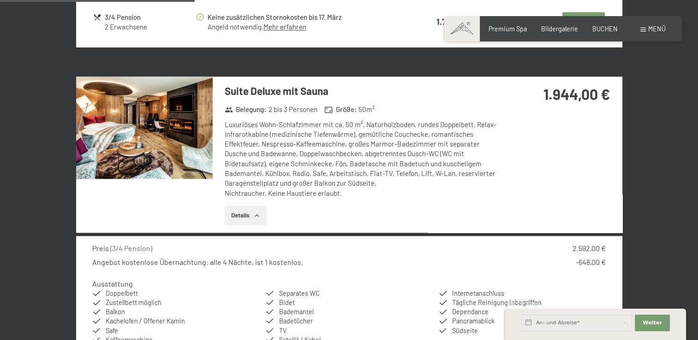
click at [574, 88] on strong "1.944,00 €" at bounding box center [576, 94] width 66 height 18
click at [276, 148] on div "Luxuriöses Wohn-Schlafzimmer mit ca. 50 m², Naturholzboden, rundes Doppelbett, …" at bounding box center [362, 159] width 274 height 78
click at [276, 147] on div "Luxuriöses Wohn-Schlafzimmer mit ca. 50 m², Naturholzboden, rundes Doppelbett, …" at bounding box center [362, 159] width 274 height 78
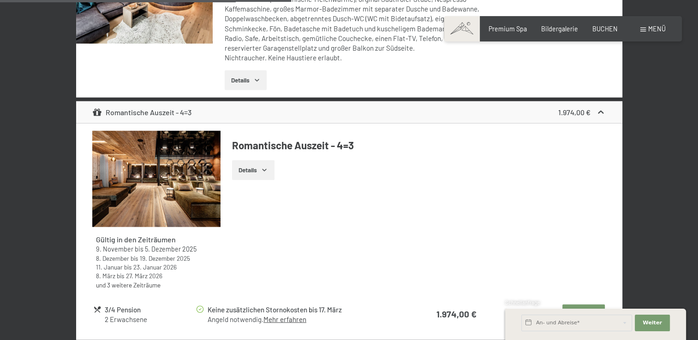
scroll to position [1854, 0]
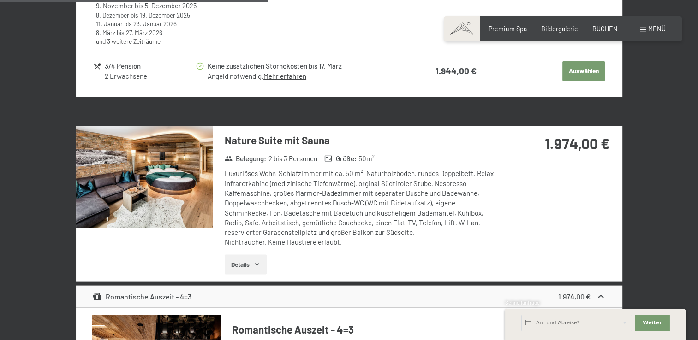
click at [256, 264] on icon "button" at bounding box center [257, 265] width 4 height 2
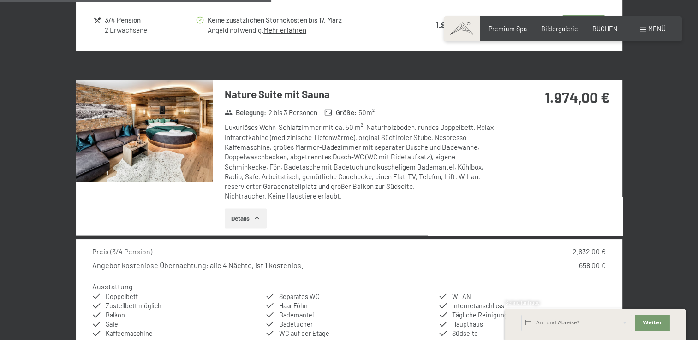
scroll to position [1808, 0]
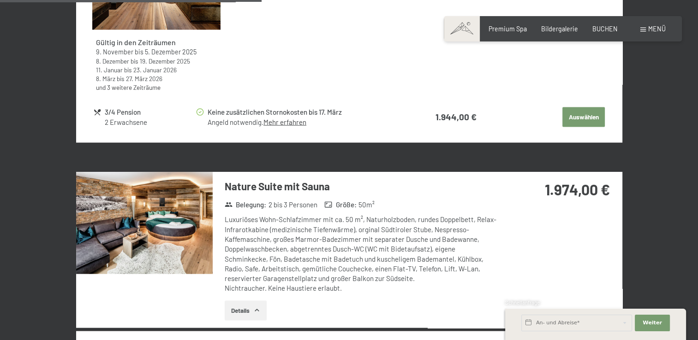
click at [292, 185] on h3 "Nature Suite mit Sauna" at bounding box center [362, 186] width 274 height 14
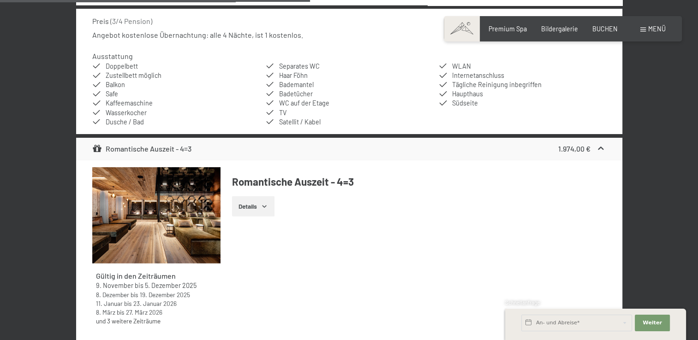
scroll to position [2224, 0]
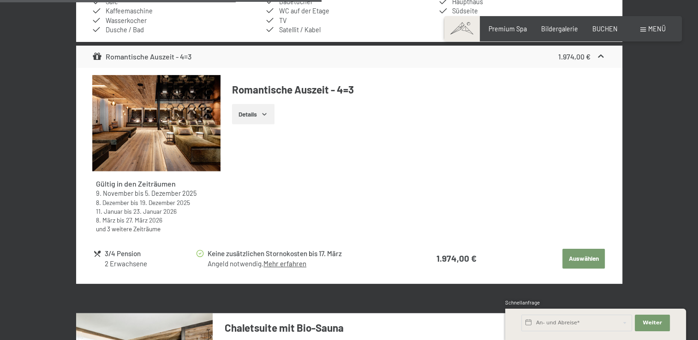
click at [580, 257] on button "Auswählen" at bounding box center [583, 259] width 42 height 20
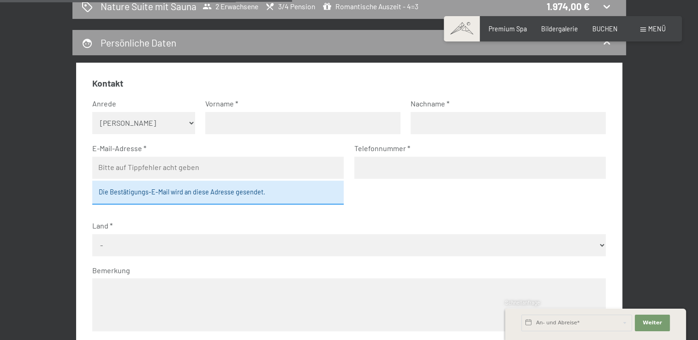
scroll to position [600, 0]
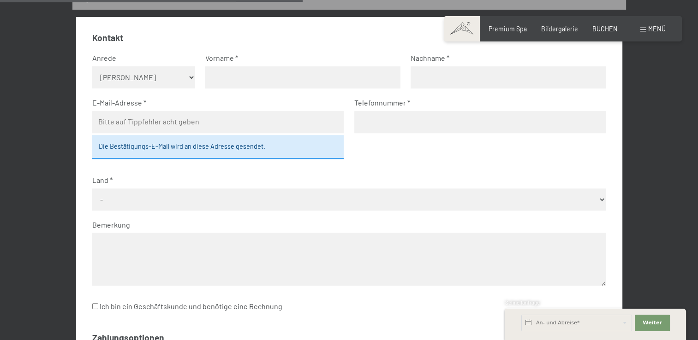
click at [190, 81] on select "Keine Angabe Frau [PERSON_NAME]" at bounding box center [143, 77] width 103 height 22
select select "m"
click at [92, 66] on select "Keine Angabe Frau [PERSON_NAME]" at bounding box center [143, 77] width 103 height 22
drag, startPoint x: 220, startPoint y: 80, endPoint x: 238, endPoint y: 82, distance: 18.0
click at [221, 79] on input "text" at bounding box center [302, 77] width 195 height 22
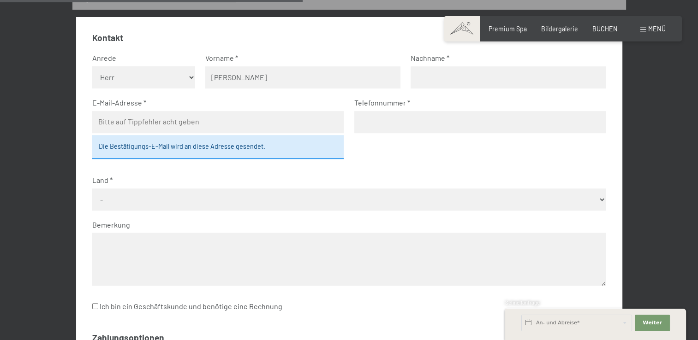
type input "[PERSON_NAME]"
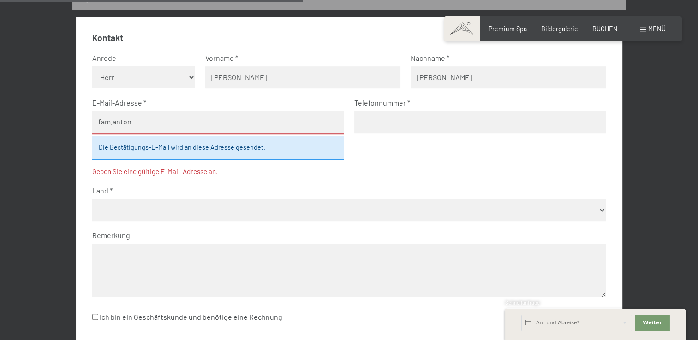
click at [154, 115] on input "fam.anton" at bounding box center [217, 122] width 251 height 23
click at [133, 125] on input "fam.anton" at bounding box center [217, 122] width 251 height 23
type input "[EMAIL_ADDRESS][DOMAIN_NAME]"
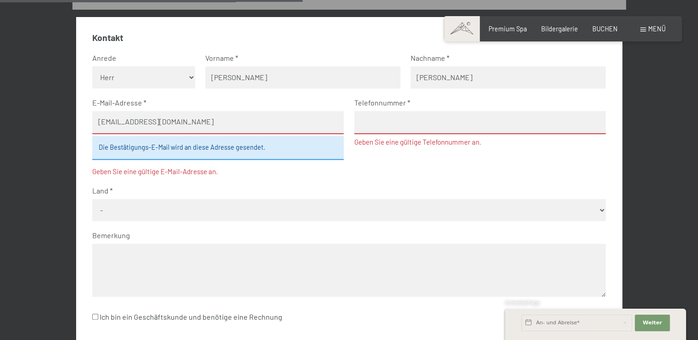
type input "07331680864"
select select "DEU"
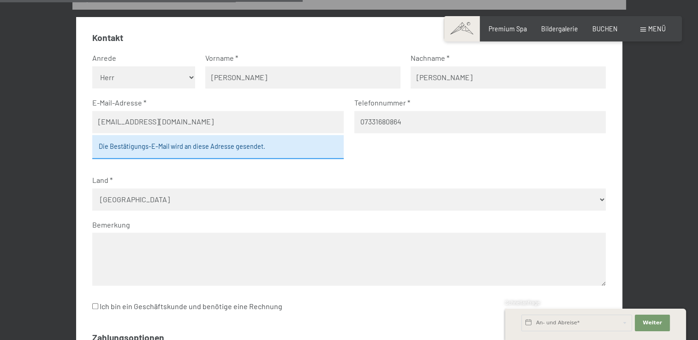
click at [359, 125] on input "07331680864" at bounding box center [479, 122] width 251 height 22
type input "[PHONE_NUMBER]"
click at [157, 204] on select "- [GEOGRAPHIC_DATA] [GEOGRAPHIC_DATA] [GEOGRAPHIC_DATA] [GEOGRAPHIC_DATA] [GEOG…" at bounding box center [348, 200] width 513 height 22
click at [168, 240] on textarea at bounding box center [348, 259] width 513 height 53
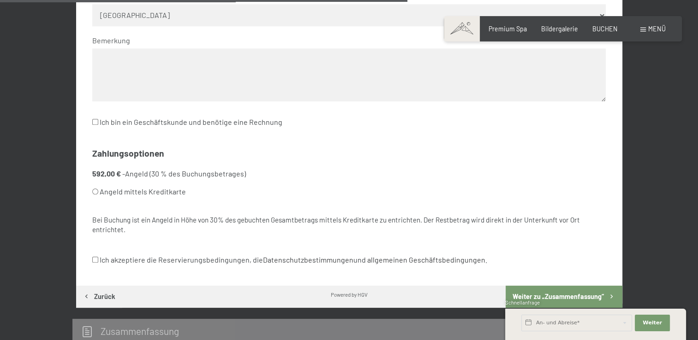
scroll to position [830, 0]
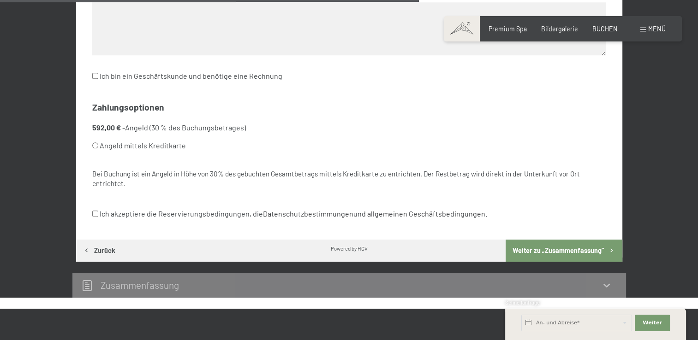
drag, startPoint x: 95, startPoint y: 217, endPoint x: 101, endPoint y: 215, distance: 6.6
click at [96, 217] on label "Ich akzeptiere die Reservierungsbedingungen, die Datenschutzbestimmungen und al…" at bounding box center [289, 214] width 395 height 18
click at [96, 217] on input "Ich akzeptiere die Reservierungsbedingungen, die Datenschutzbestimmungen und al…" at bounding box center [95, 214] width 6 height 6
checkbox input "true"
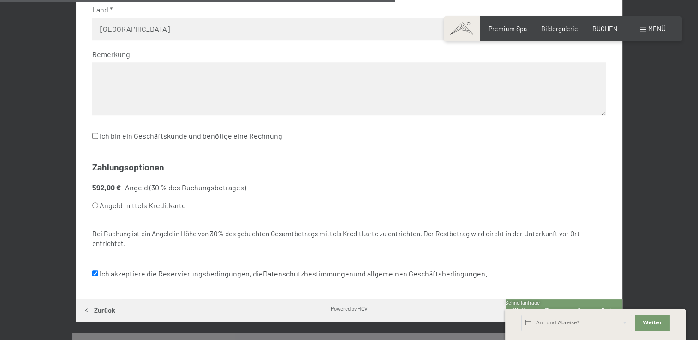
scroll to position [784, 0]
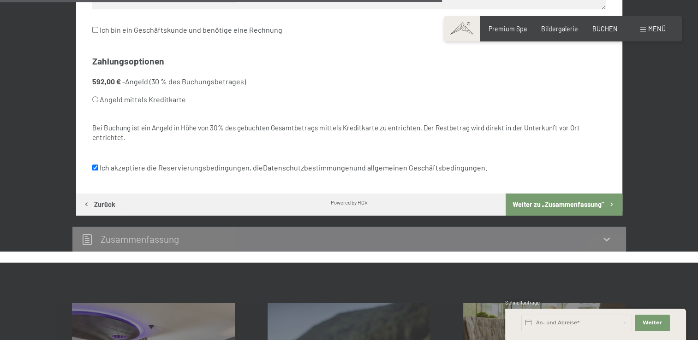
click at [556, 200] on button "Weiter zu „Zusammen­fassung“" at bounding box center [564, 205] width 116 height 22
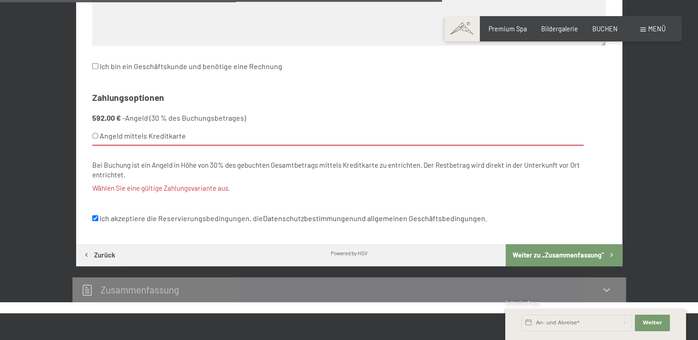
scroll to position [805, 0]
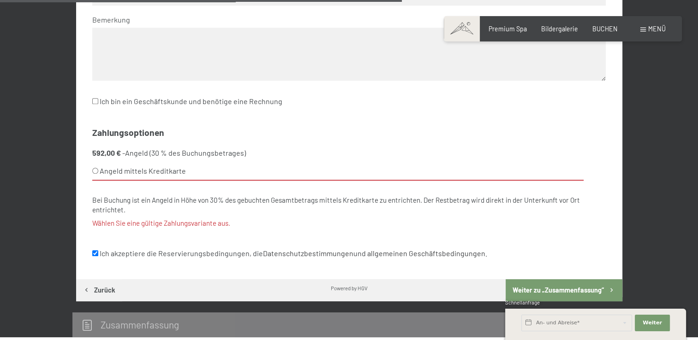
click at [94, 166] on label "Angeld mittels Kreditkarte" at bounding box center [337, 171] width 491 height 18
click at [94, 168] on input "Angeld mittels Kreditkarte" at bounding box center [95, 171] width 6 height 6
radio input "true"
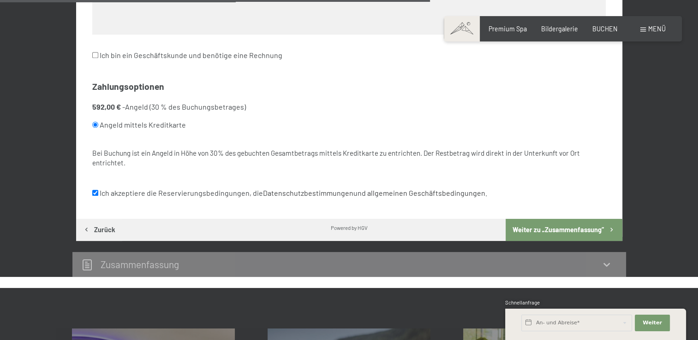
scroll to position [897, 0]
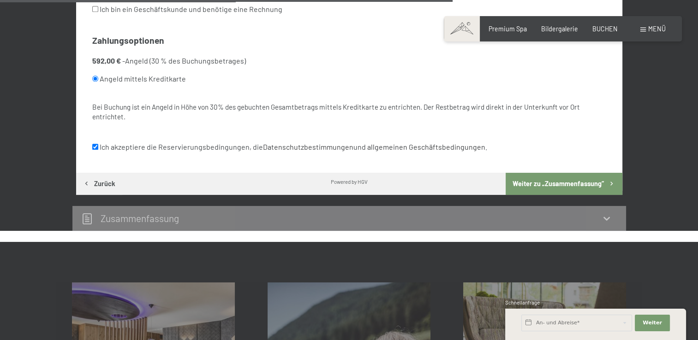
click at [512, 183] on button "Weiter zu „Zusammen­fassung“" at bounding box center [564, 184] width 116 height 22
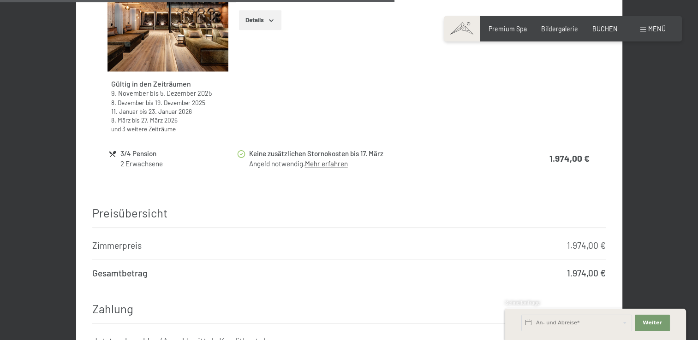
scroll to position [1070, 0]
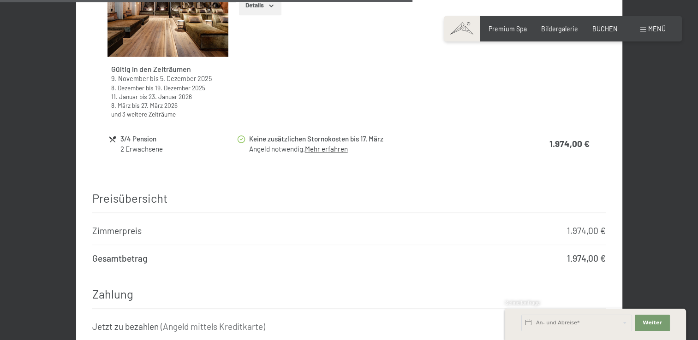
click at [321, 145] on link "Mehr erfahren" at bounding box center [326, 149] width 43 height 8
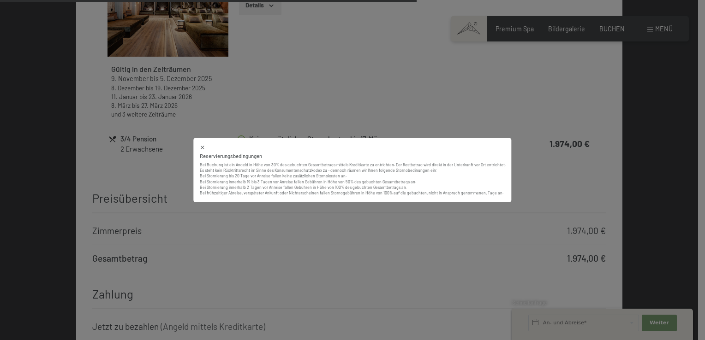
click at [204, 149] on icon at bounding box center [203, 148] width 6 height 6
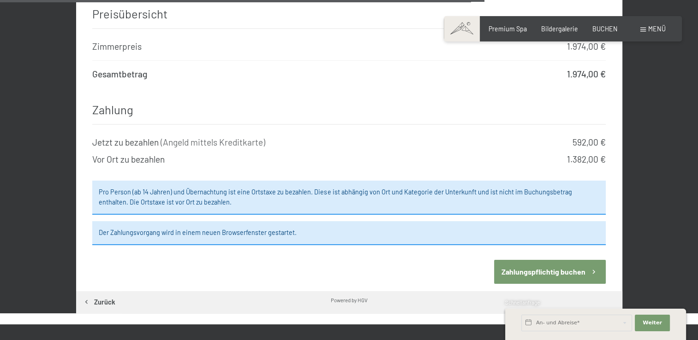
scroll to position [1301, 0]
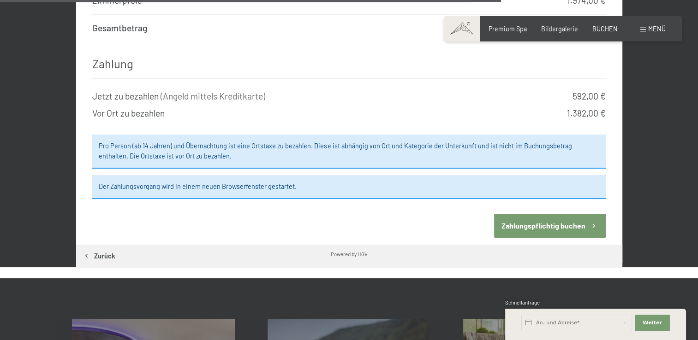
drag, startPoint x: 557, startPoint y: 221, endPoint x: 321, endPoint y: 178, distance: 240.0
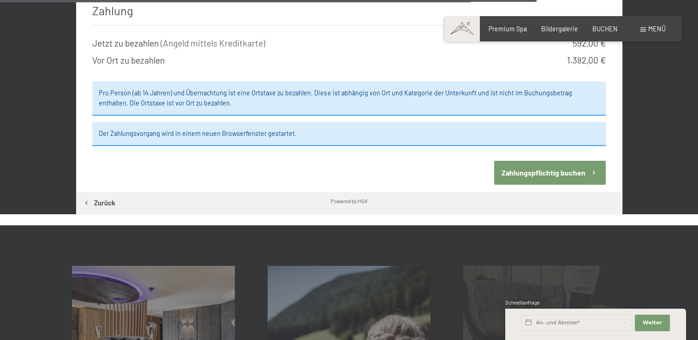
scroll to position [1393, 0]
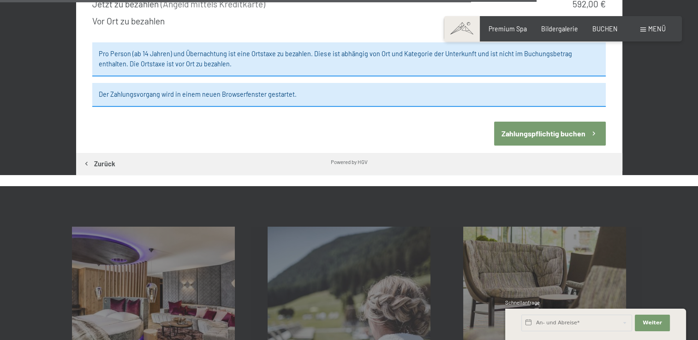
click at [556, 122] on button "Zahlungspflichtig buchen" at bounding box center [550, 134] width 112 height 24
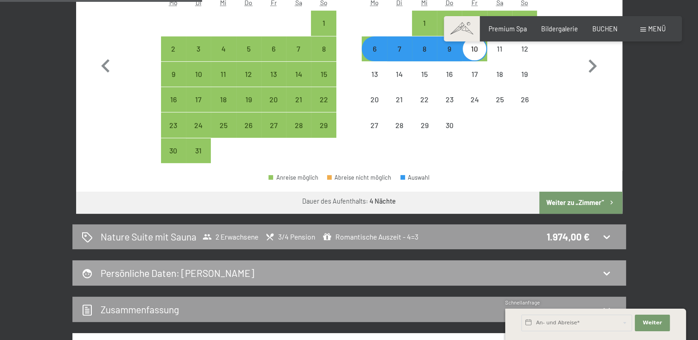
scroll to position [332, 0]
